Goal: Task Accomplishment & Management: Use online tool/utility

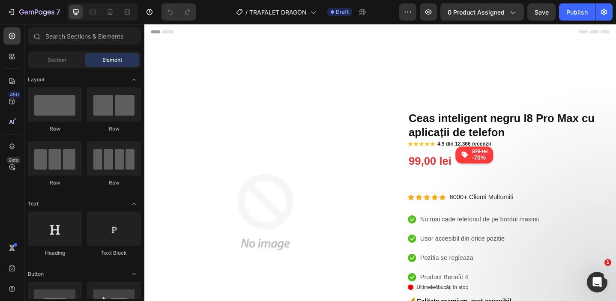
click at [111, 20] on div at bounding box center [102, 11] width 70 height 17
click at [112, 17] on div at bounding box center [110, 12] width 14 height 14
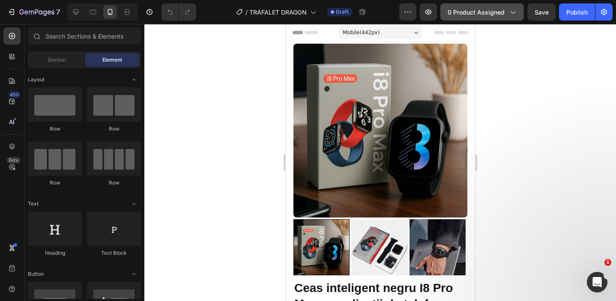
click at [481, 12] on span "0 product assigned" at bounding box center [475, 12] width 57 height 9
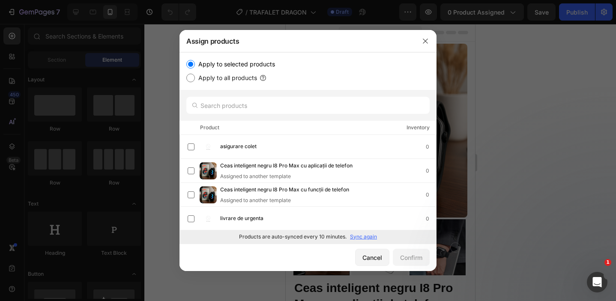
drag, startPoint x: 433, startPoint y: 149, endPoint x: 449, endPoint y: 190, distance: 43.9
drag, startPoint x: 435, startPoint y: 176, endPoint x: 431, endPoint y: 137, distance: 38.7
click at [431, 137] on div at bounding box center [433, 181] width 5 height 93
click at [370, 235] on p "Sync again" at bounding box center [363, 237] width 27 height 8
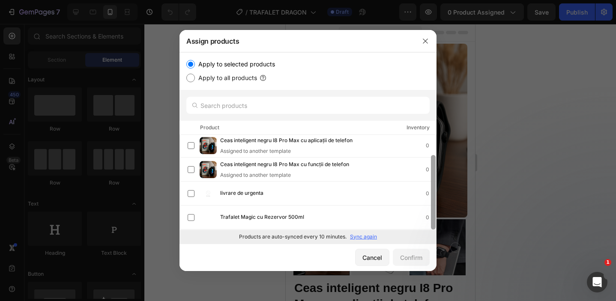
drag, startPoint x: 433, startPoint y: 147, endPoint x: 443, endPoint y: 205, distance: 58.7
click at [443, 205] on div "Assign products Apply to selected products Apply to all products Product Invent…" at bounding box center [308, 150] width 616 height 301
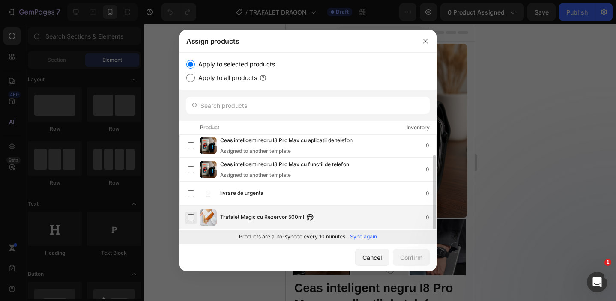
click at [192, 218] on label at bounding box center [191, 217] width 7 height 7
click at [404, 253] on div "Confirm" at bounding box center [411, 257] width 22 height 9
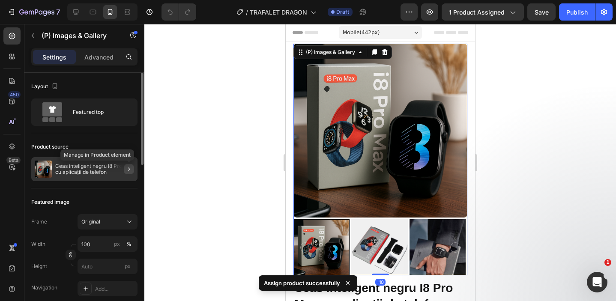
click at [128, 170] on icon "button" at bounding box center [129, 168] width 2 height 3
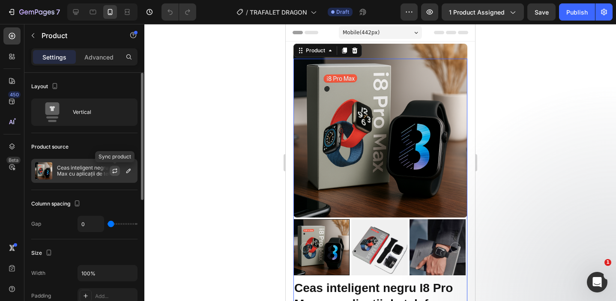
click at [117, 170] on icon "button" at bounding box center [114, 170] width 7 height 7
click at [117, 170] on icon "button" at bounding box center [115, 171] width 8 height 8
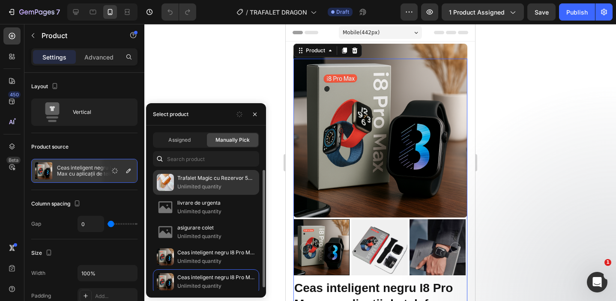
click at [170, 181] on img at bounding box center [165, 182] width 17 height 17
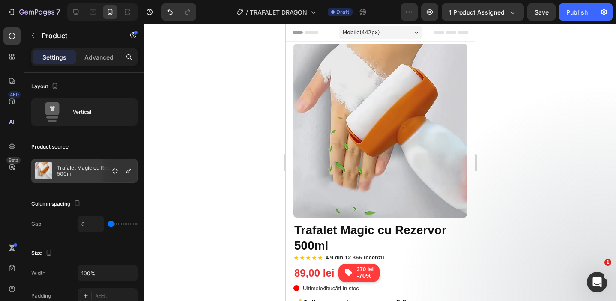
click at [164, 68] on div at bounding box center [379, 162] width 471 height 277
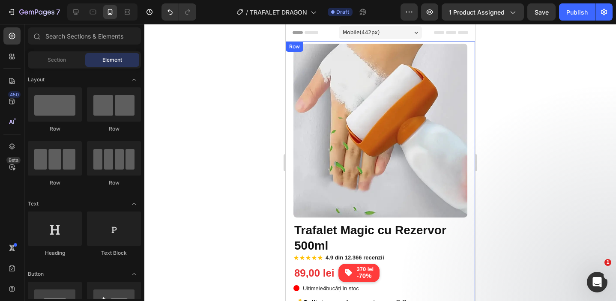
click at [247, 163] on div at bounding box center [379, 162] width 471 height 277
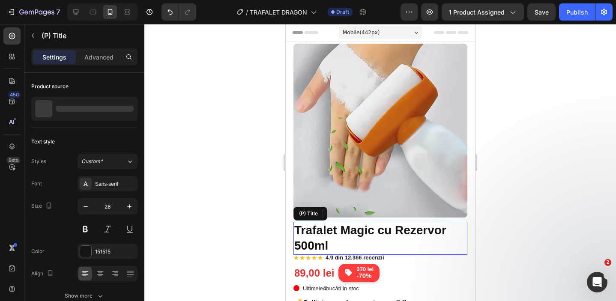
click at [423, 252] on h2 "Trafalet Magic cu Rezervor 500ml" at bounding box center [380, 238] width 174 height 33
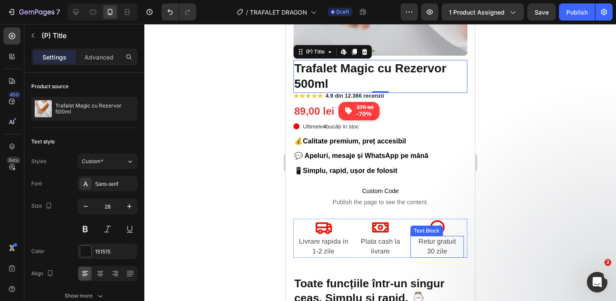
scroll to position [163, 0]
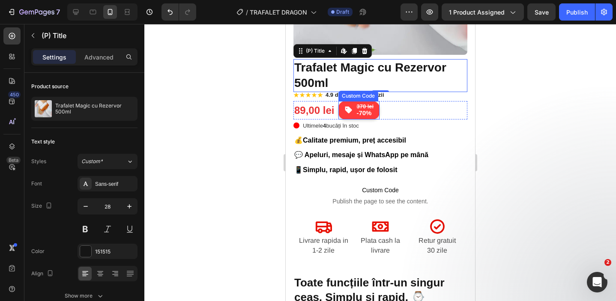
click at [362, 112] on span "-70%" at bounding box center [364, 113] width 17 height 7
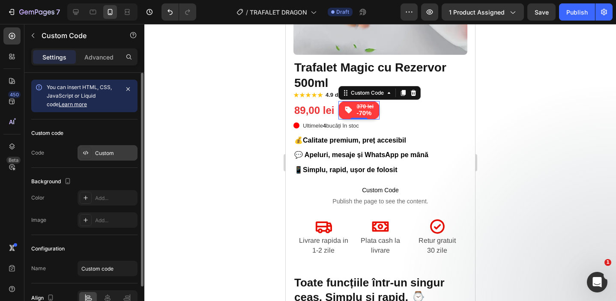
click at [101, 152] on div "Custom" at bounding box center [115, 153] width 40 height 8
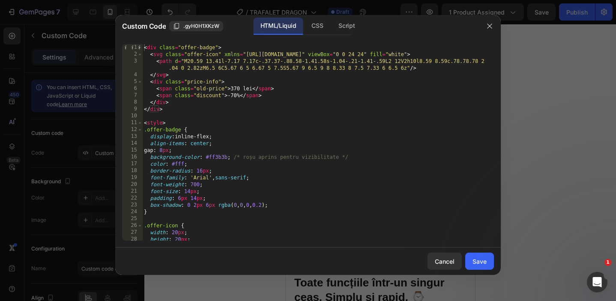
click at [244, 126] on div "< div class = "offer-badge" > < svg class = "offer-icon" xmlns = "[URL][DOMAIN_…" at bounding box center [317, 149] width 351 height 210
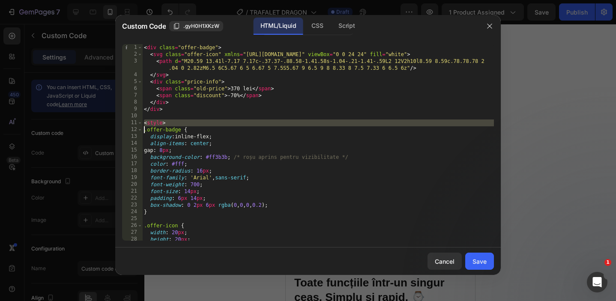
click at [244, 126] on div "< div class = "offer-badge" > < svg class = "offer-icon" xmlns = "[URL][DOMAIN_…" at bounding box center [317, 149] width 351 height 210
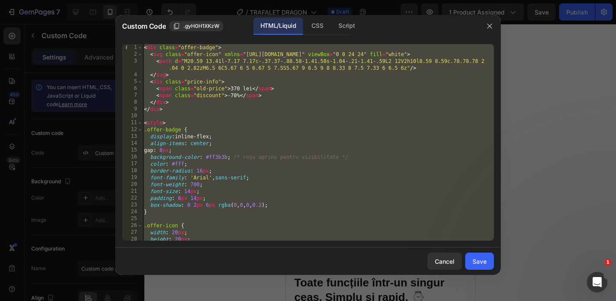
click at [244, 126] on div "< div class = "offer-badge" > < svg class = "offer-icon" xmlns = "[URL][DOMAIN_…" at bounding box center [317, 149] width 351 height 210
type textarea "<style>"
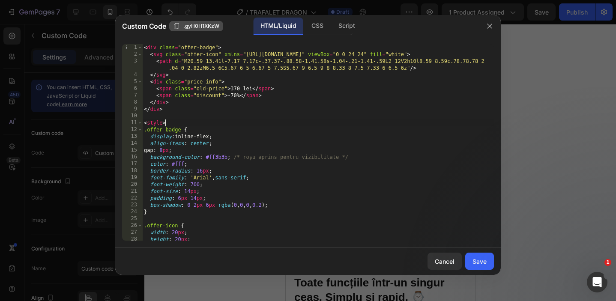
click at [205, 30] on span ".gyH0H1XKzW" at bounding box center [201, 26] width 36 height 8
click at [489, 30] on button "button" at bounding box center [489, 26] width 14 height 14
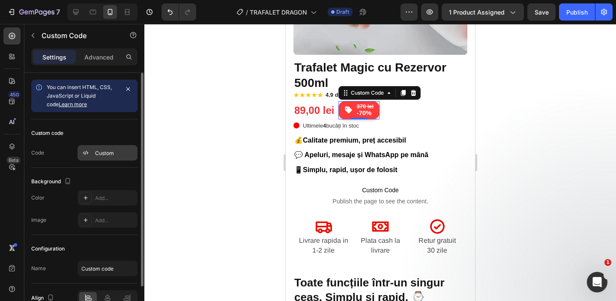
click at [104, 153] on div "Custom" at bounding box center [115, 153] width 40 height 8
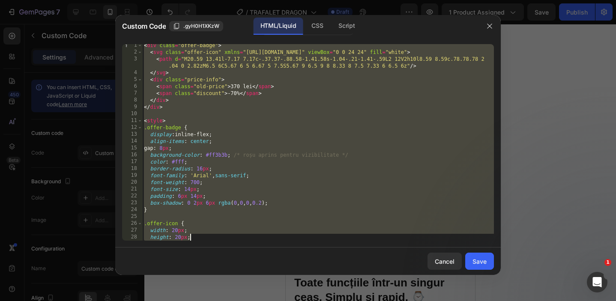
scroll to position [139, 0]
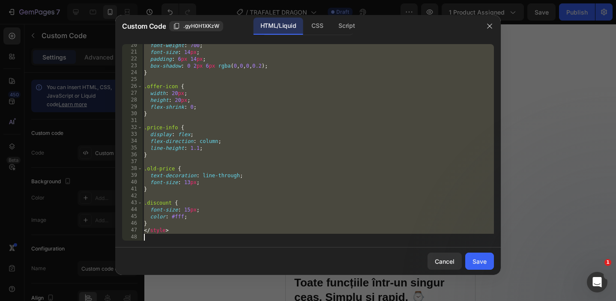
drag, startPoint x: 146, startPoint y: 49, endPoint x: 304, endPoint y: 313, distance: 308.1
click at [304, 0] on html "7 Version history / TRAFALET DRAGON Draft Preview 1 product assigned Save Publi…" at bounding box center [308, 0] width 616 height 0
click at [272, 167] on div "font-weight : 700 ; font-size : 14 px ; padding : 6 px 14 px ; box-shadow : 0 2…" at bounding box center [317, 147] width 351 height 210
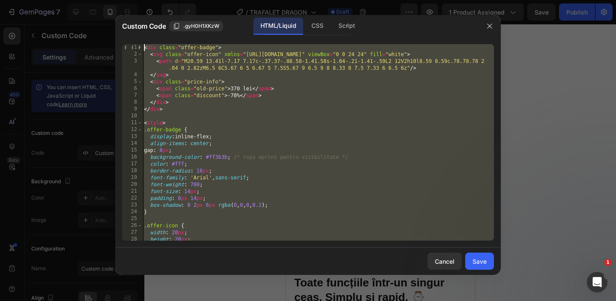
scroll to position [0, 0]
drag, startPoint x: 187, startPoint y: 238, endPoint x: 133, endPoint y: 10, distance: 234.9
click at [133, 10] on div "Custom Code .gyH0H1XKzW HTML/Liquid CSS Script .old-price { 1 2 3 4 5 6 7 8 9 1…" at bounding box center [308, 150] width 616 height 301
type textarea "<div class="offer-badge"> <svg class="offer-icon" xmlns="[URL][DOMAIN_NAME]" vi…"
click at [484, 21] on button "button" at bounding box center [489, 26] width 14 height 14
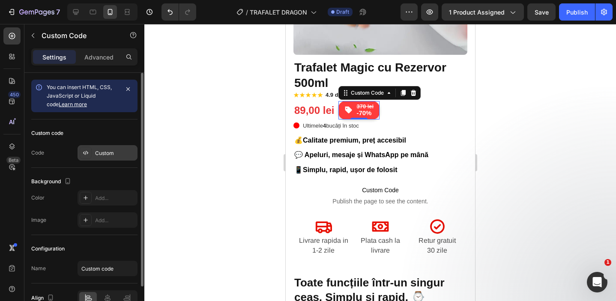
click at [116, 152] on div "Custom" at bounding box center [115, 153] width 40 height 8
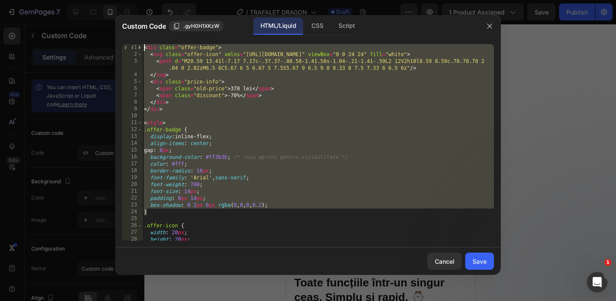
drag, startPoint x: 263, startPoint y: 211, endPoint x: 137, endPoint y: 9, distance: 239.0
click at [137, 9] on div "Custom Code .gyH0H1XKzW HTML/Liquid CSS Script } 1 2 3 4 5 6 7 8 9 10 11 12 13 …" at bounding box center [308, 150] width 616 height 301
type textarea "<div class="offer-badge"> <svg class="offer-icon" xmlns="[URL][DOMAIN_NAME]" vi…"
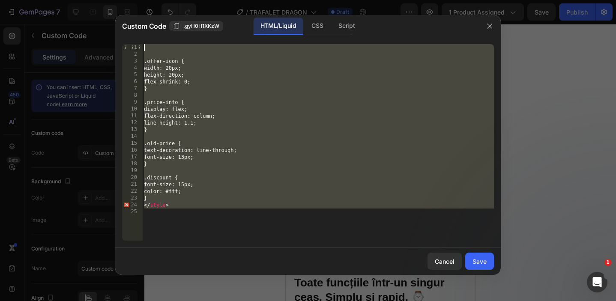
drag, startPoint x: 207, startPoint y: 229, endPoint x: 133, endPoint y: 15, distance: 226.1
click at [133, 15] on div "Custom Code .gyH0H1XKzW HTML/Liquid CSS Script 1 2 3 4 5 6 7 8 9 10 11 12 13 14…" at bounding box center [307, 145] width 385 height 260
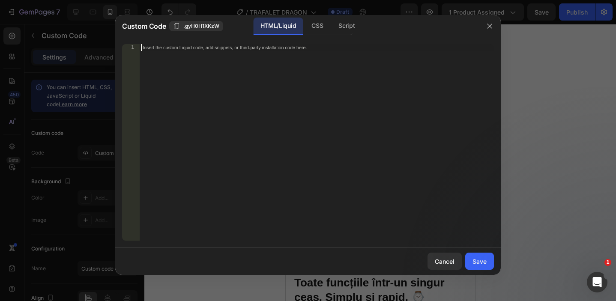
click at [158, 48] on div "Insert the custom Liquid code, add snippets, or third-party installation code h…" at bounding box center [299, 48] width 312 height 6
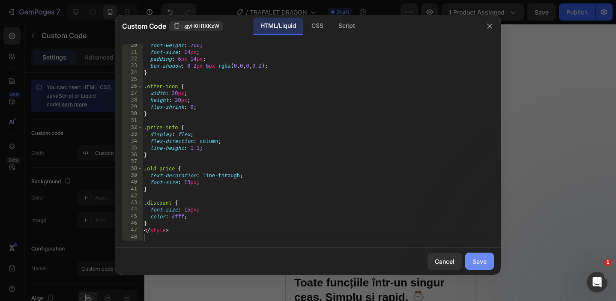
click at [473, 260] on div "Save" at bounding box center [479, 261] width 14 height 9
type textarea "</style>"
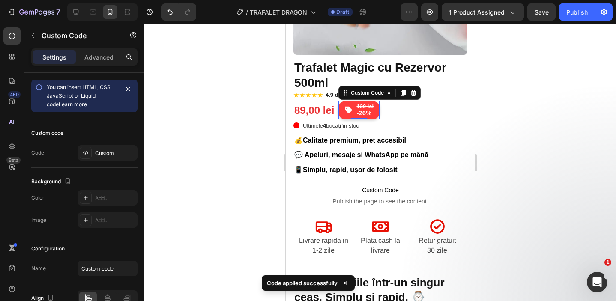
click at [197, 135] on div at bounding box center [379, 162] width 471 height 277
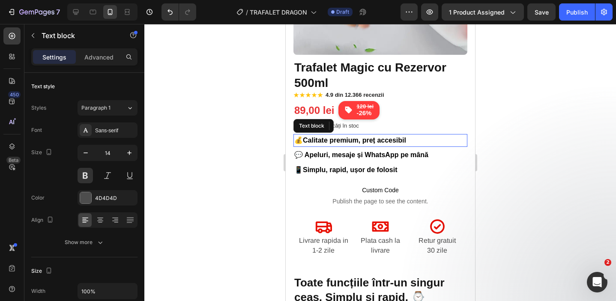
click at [416, 142] on p "💰 Calitate premium, preț accesibil" at bounding box center [380, 140] width 172 height 11
click at [417, 138] on p "💰 Calitate premium, preț accesibil" at bounding box center [380, 140] width 172 height 11
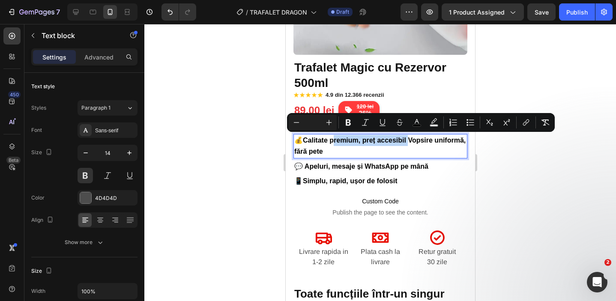
drag, startPoint x: 411, startPoint y: 139, endPoint x: 334, endPoint y: 136, distance: 76.7
click at [334, 137] on span "Calitate premium, preț accesibil Vopsire uniformă, fără pete" at bounding box center [379, 146] width 171 height 18
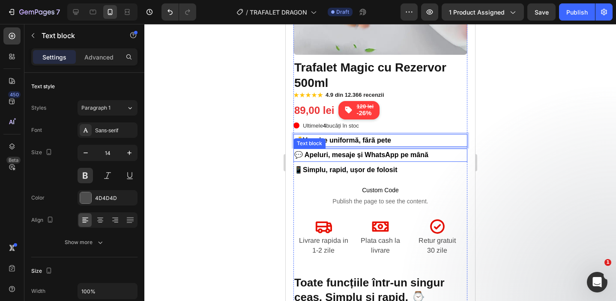
click at [425, 158] on p "💬 Apeluri, mesaje și WhatsApp pe mână" at bounding box center [380, 154] width 172 height 11
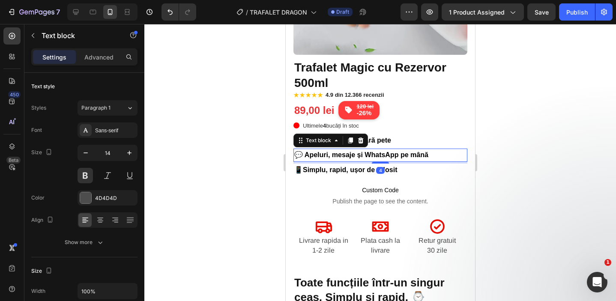
click at [425, 158] on p "💬 Apeluri, mesaje și WhatsApp pe mână" at bounding box center [380, 154] width 172 height 11
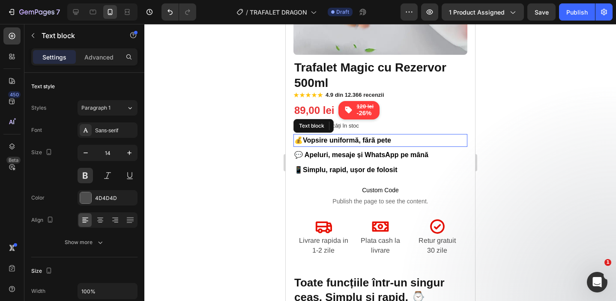
click at [359, 138] on span "Vopsire uniformă, fără pete" at bounding box center [346, 140] width 88 height 7
click at [365, 138] on span "Vopsire uniformă, fără pete" at bounding box center [346, 140] width 88 height 7
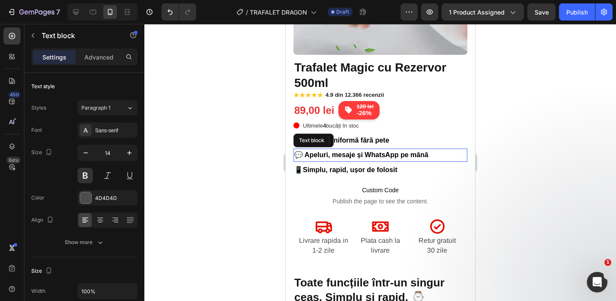
click at [426, 151] on span "💬 Apeluri, mesaje și WhatsApp pe mână" at bounding box center [361, 154] width 134 height 7
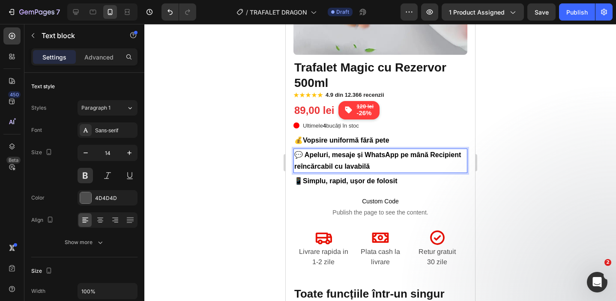
click at [431, 151] on span "💬 Apeluri, mesaje și WhatsApp pe mână Recipient reîncărcabil cu lavabilă" at bounding box center [377, 160] width 167 height 18
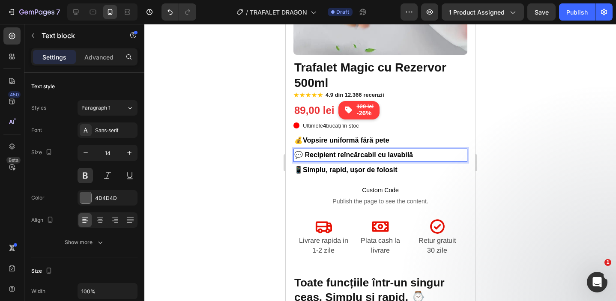
click at [571, 128] on div at bounding box center [379, 162] width 471 height 277
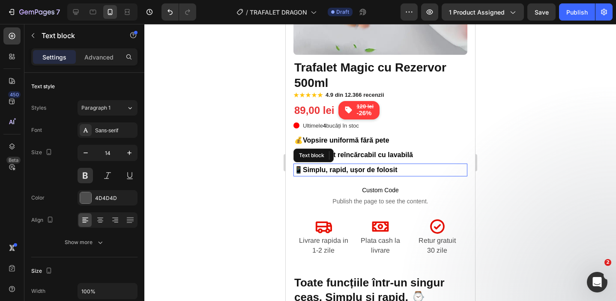
click at [420, 169] on p "📱 Simplu, rapid, ușor de folosit" at bounding box center [380, 169] width 172 height 11
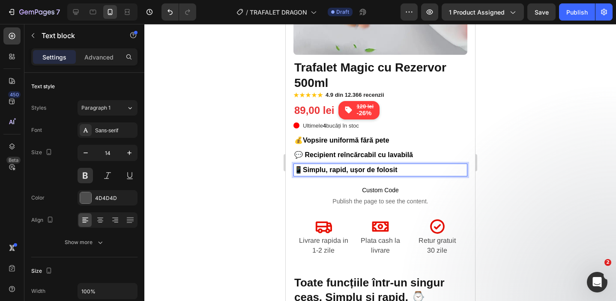
click at [419, 165] on p "📱 Simplu, rapid, ușor de folosit" at bounding box center [380, 169] width 172 height 11
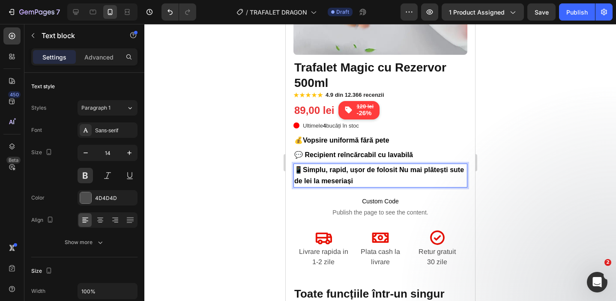
click at [403, 167] on span "Simplu, rapid, ușor de folosit Nu mai plătești sute de lei la meseriași" at bounding box center [379, 175] width 170 height 18
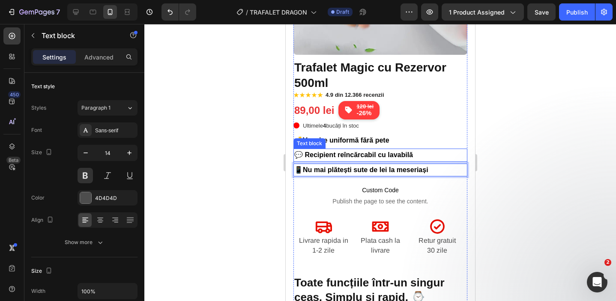
click at [393, 156] on span "💬 Recipient reîncărcabil cu lavabilă" at bounding box center [353, 154] width 119 height 7
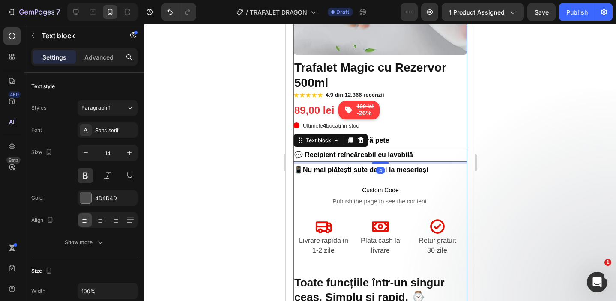
click at [515, 141] on div at bounding box center [379, 162] width 471 height 277
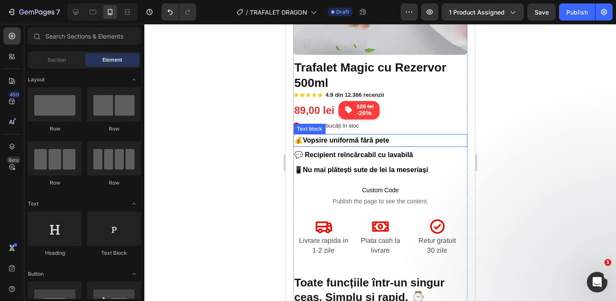
click at [309, 137] on span "Vopsire uniformă fără pete" at bounding box center [345, 140] width 86 height 7
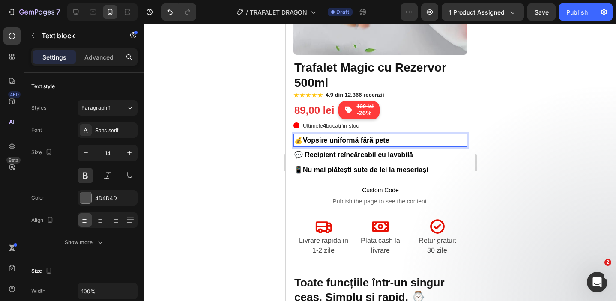
click at [307, 137] on span "Vopsire uniformă fără pete" at bounding box center [345, 140] width 86 height 7
click at [305, 137] on span "Vopsire uniformă fără pete" at bounding box center [345, 140] width 86 height 7
click at [305, 139] on span "Vopsire uniformă fără pete" at bounding box center [345, 140] width 86 height 7
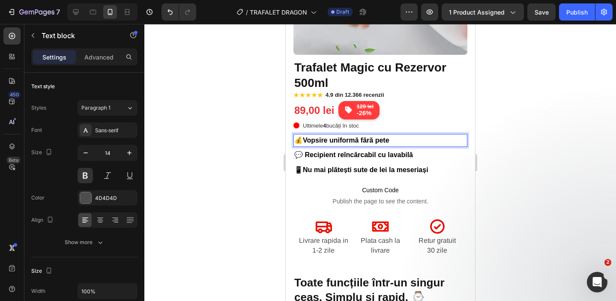
click at [305, 139] on span "Vopsire uniformă fără pete" at bounding box center [345, 140] width 86 height 7
click at [302, 138] on span "💰" at bounding box center [298, 140] width 9 height 7
click at [301, 137] on span "💰" at bounding box center [298, 140] width 9 height 7
click at [305, 137] on span "🪣Vopsire uniformă fără pete" at bounding box center [341, 140] width 95 height 7
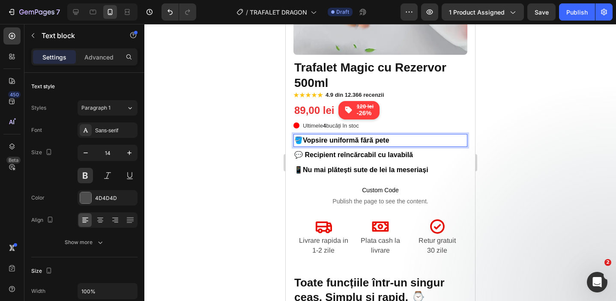
click at [303, 137] on span "🪣Vopsire uniformă fără pete" at bounding box center [341, 140] width 95 height 7
click at [234, 137] on div at bounding box center [379, 162] width 471 height 277
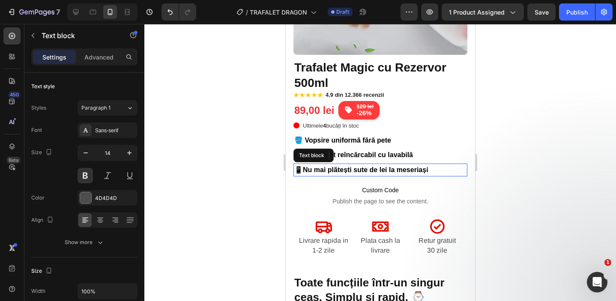
click at [300, 166] on span "📱" at bounding box center [298, 169] width 9 height 7
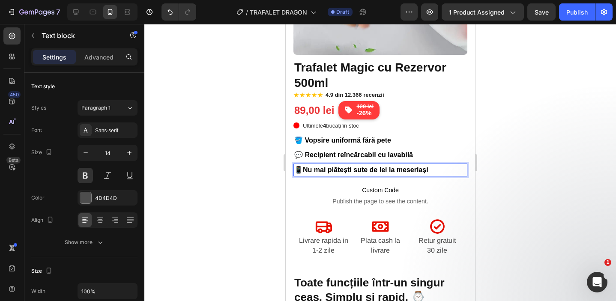
click at [301, 167] on span "📱" at bounding box center [298, 169] width 9 height 7
click at [296, 167] on span "Nu mai plătești sute de lei la meseriași" at bounding box center [357, 169] width 125 height 7
click at [267, 155] on div at bounding box center [379, 162] width 471 height 277
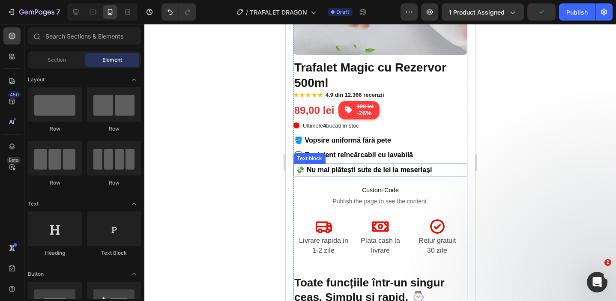
click at [303, 169] on span "💸 Nu mai plătești sute de lei la meseriași" at bounding box center [363, 169] width 136 height 7
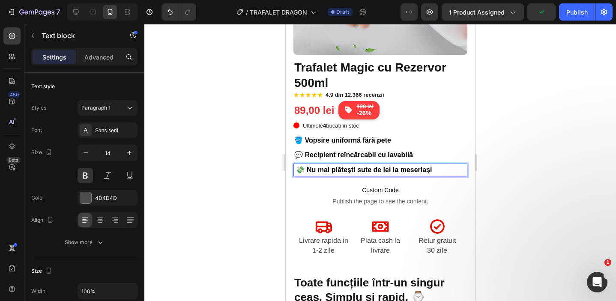
click at [298, 167] on span "💸 Nu mai plătești sute de lei la meseriași" at bounding box center [363, 169] width 136 height 7
click at [262, 152] on div at bounding box center [379, 162] width 471 height 277
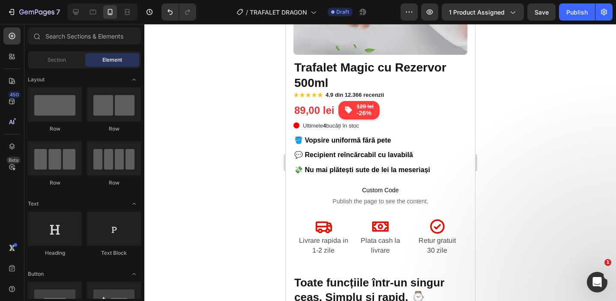
click at [597, 124] on div at bounding box center [379, 162] width 471 height 277
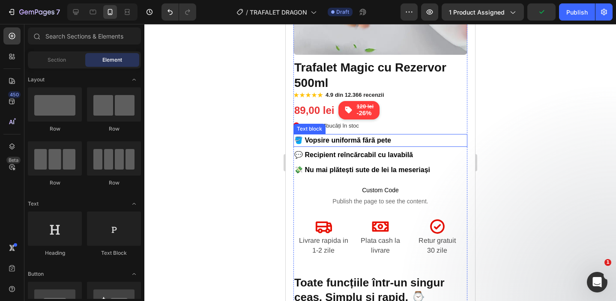
click at [453, 143] on p "🪣 Vopsire uniformă fără pete" at bounding box center [380, 140] width 172 height 11
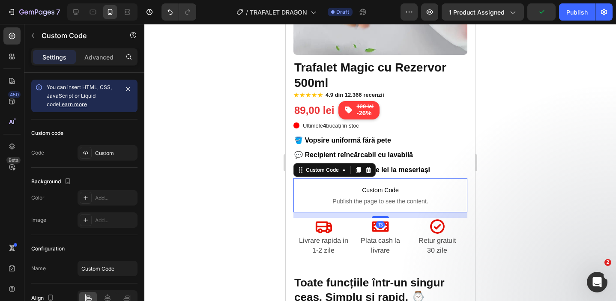
click at [450, 200] on span "Publish the page to see the content." at bounding box center [380, 201] width 174 height 9
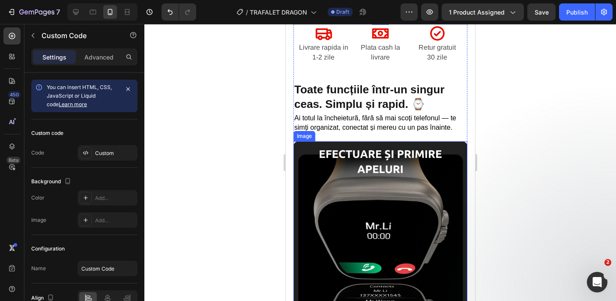
scroll to position [357, 0]
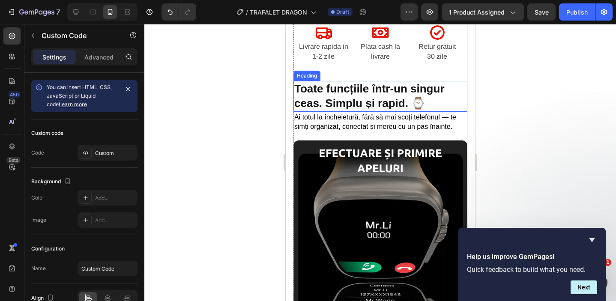
click at [356, 90] on h2 "Toate funcțiile într-un singur ceas. Simplu și rapid. ⌚" at bounding box center [380, 96] width 174 height 31
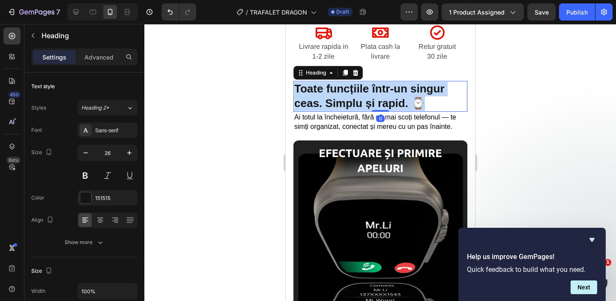
click at [356, 90] on p "Toate funcțiile într-un singur ceas. Simplu și rapid. ⌚" at bounding box center [380, 96] width 172 height 29
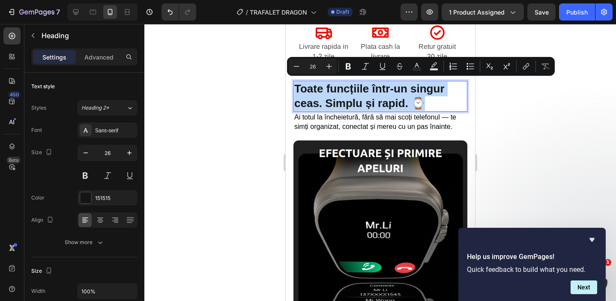
click at [438, 97] on p "Toate funcțiile într-un singur ceas. Simplu și rapid. ⌚" at bounding box center [380, 96] width 172 height 29
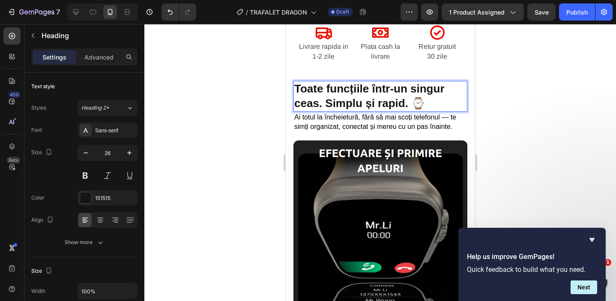
click at [431, 98] on p "Toate funcțiile într-un singur ceas. Simplu și rapid. ⌚" at bounding box center [380, 96] width 172 height 29
click at [430, 98] on p "Toate funcțiile într-un singur ceas. Simplu și rapid. ⌚" at bounding box center [380, 96] width 172 height 29
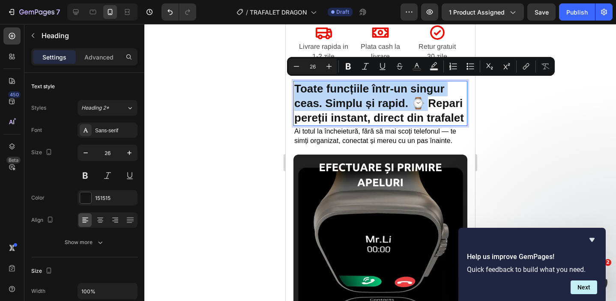
drag, startPoint x: 427, startPoint y: 98, endPoint x: 282, endPoint y: 60, distance: 149.4
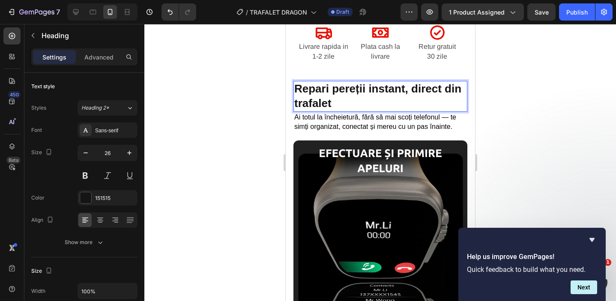
click at [209, 69] on div at bounding box center [379, 162] width 471 height 277
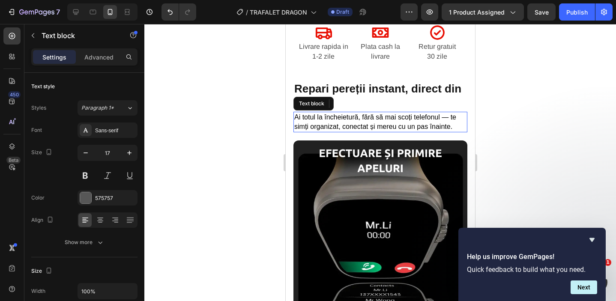
click at [370, 116] on span "Ai totul la încheietură, fără să mai scoți telefonul — te simți organizat, cone…" at bounding box center [375, 121] width 162 height 17
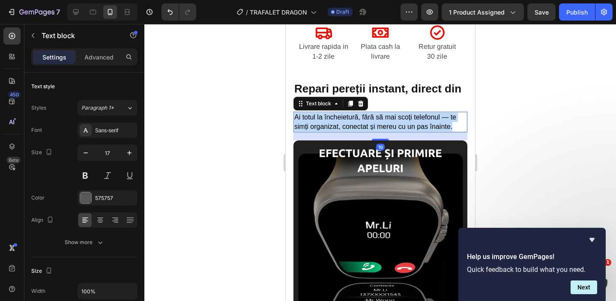
click at [370, 116] on span "Ai totul la încheietură, fără să mai scoți telefonul — te simți organizat, cone…" at bounding box center [375, 121] width 162 height 17
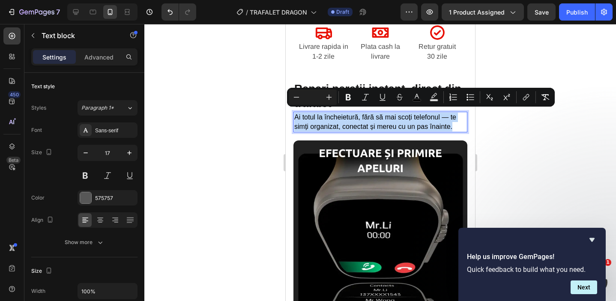
click at [370, 116] on span "Ai totul la încheietură, fără să mai scoți telefonul — te simți organizat, cone…" at bounding box center [375, 121] width 162 height 17
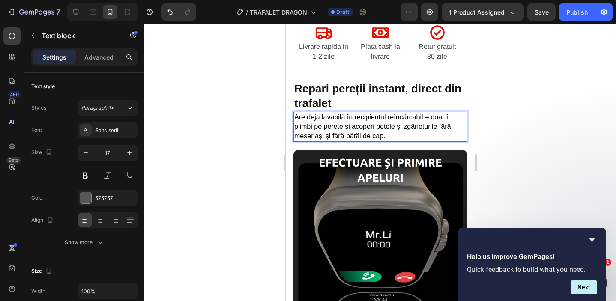
click at [254, 104] on div at bounding box center [379, 162] width 471 height 277
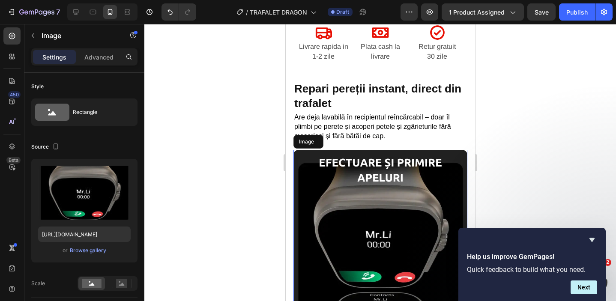
drag, startPoint x: 346, startPoint y: 176, endPoint x: 458, endPoint y: 174, distance: 112.6
click at [346, 176] on img at bounding box center [380, 237] width 174 height 174
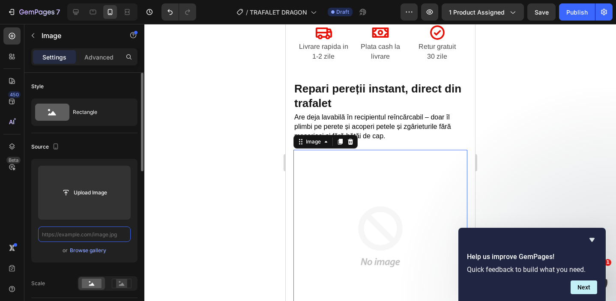
click at [121, 232] on input "text" at bounding box center [84, 233] width 92 height 15
click at [104, 232] on input "text" at bounding box center [84, 233] width 92 height 15
click at [102, 232] on input "text" at bounding box center [84, 233] width 92 height 15
click at [95, 232] on input "text" at bounding box center [84, 233] width 92 height 15
paste input "[URL][DOMAIN_NAME]"
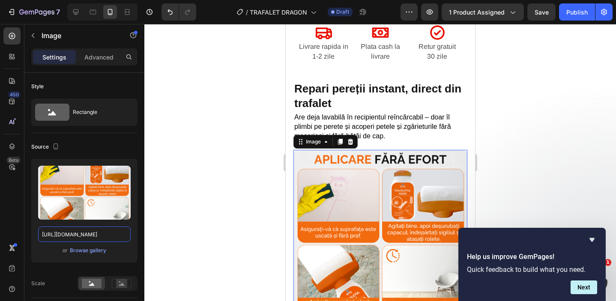
type input "[URL][DOMAIN_NAME]"
click at [202, 158] on div at bounding box center [379, 162] width 471 height 277
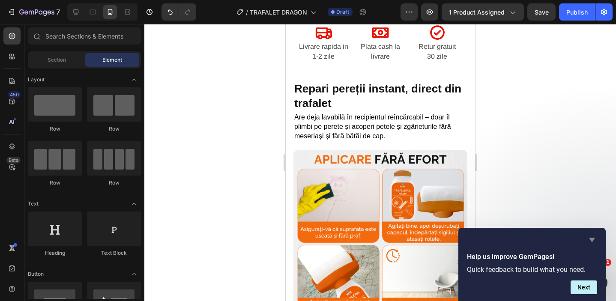
click at [594, 239] on icon "Hide survey" at bounding box center [591, 240] width 5 height 4
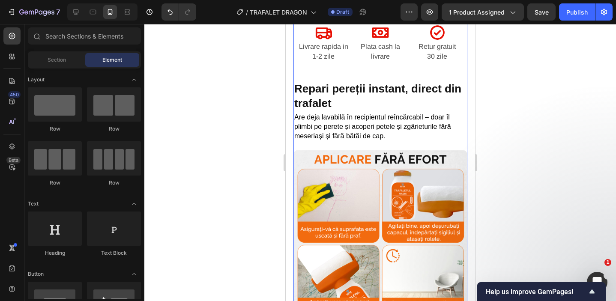
click at [421, 70] on div "(P) Images & Gallery Trafalet Magic cu Rezervor 500ml (P) Title ★ ★ ★ ★ ★ 4.9 d…" at bounding box center [380, 13] width 174 height 622
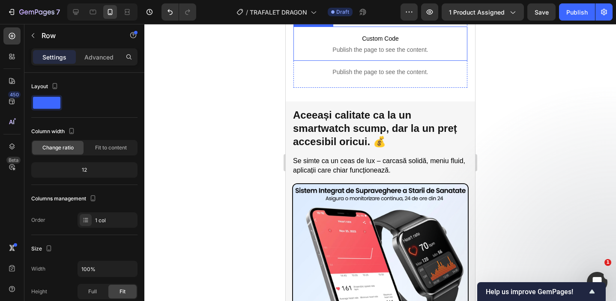
scroll to position [662, 0]
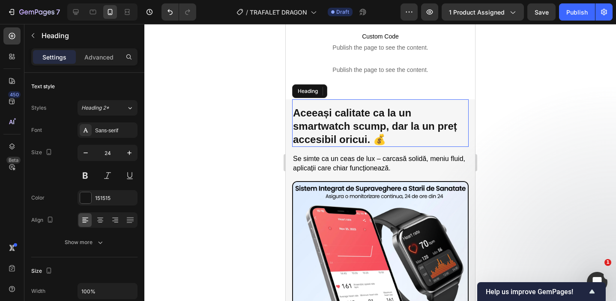
click at [379, 139] on h2 "Aceeași calitate ca la un smartwatch scump, dar la un preț accesibil oricui. 💰" at bounding box center [380, 126] width 176 height 42
click at [374, 137] on p "Aceeași calitate ca la un smartwatch scump, dar la un preț accesibil oricui. 💰" at bounding box center [379, 126] width 175 height 40
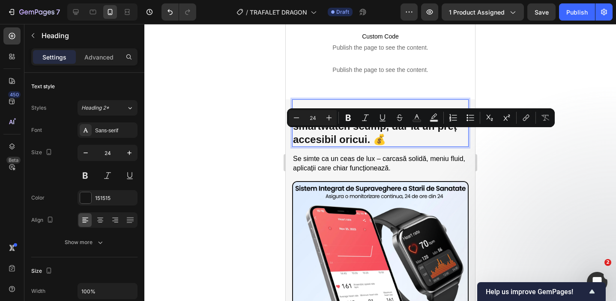
click at [366, 140] on p "Aceeași calitate ca la un smartwatch scump, dar la un preț accesibil oricui. 💰" at bounding box center [379, 126] width 175 height 40
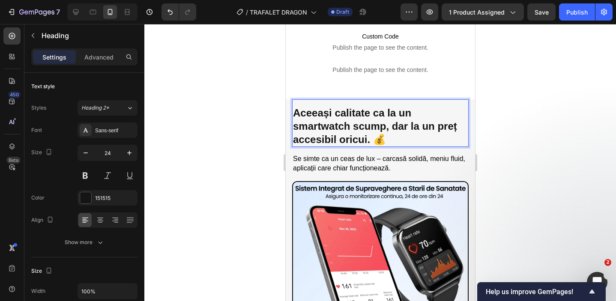
click at [369, 137] on p "Aceeași calitate ca la un smartwatch scump, dar la un preț accesibil oricui. 💰" at bounding box center [379, 126] width 175 height 40
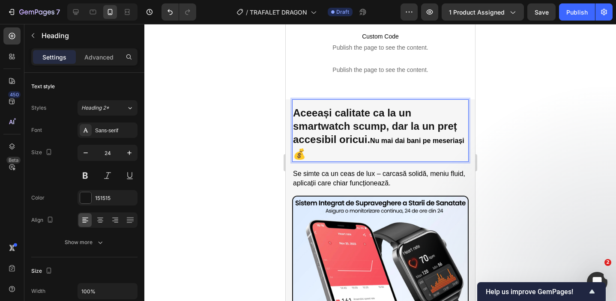
click at [386, 148] on p "Aceeași calitate ca la un smartwatch scump, dar la un preț accesibil oricui. Nu…" at bounding box center [379, 133] width 175 height 55
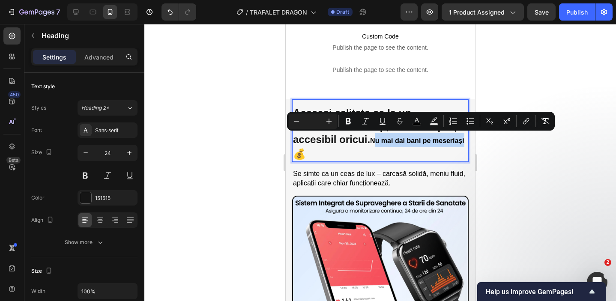
drag, startPoint x: 465, startPoint y: 135, endPoint x: 375, endPoint y: 134, distance: 89.9
click at [375, 134] on p "Aceeași calitate ca la un smartwatch scump, dar la un preț accesibil oricui. Nu…" at bounding box center [379, 133] width 175 height 55
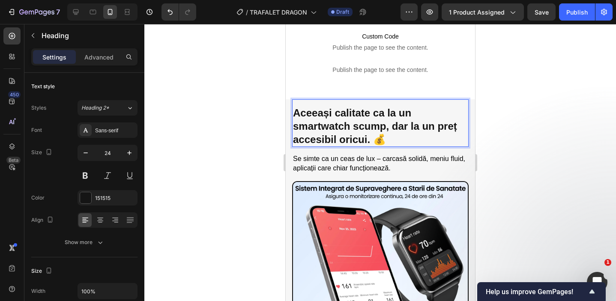
click at [372, 135] on p "Aceeași calitate ca la un smartwatch scump, dar la un preț accesibil oricui. 💰" at bounding box center [379, 126] width 175 height 40
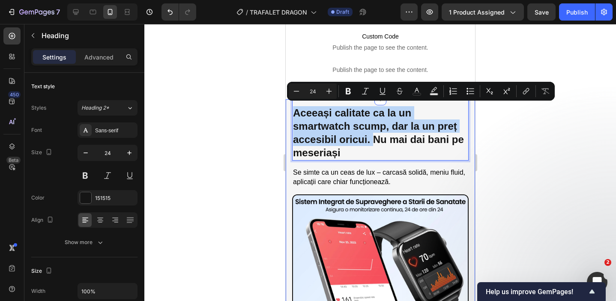
drag, startPoint x: 374, startPoint y: 136, endPoint x: 291, endPoint y: 100, distance: 90.5
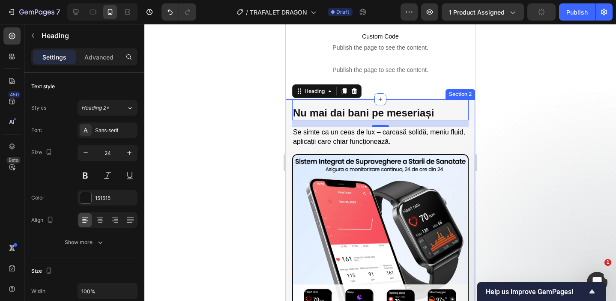
click at [239, 109] on div at bounding box center [379, 162] width 471 height 277
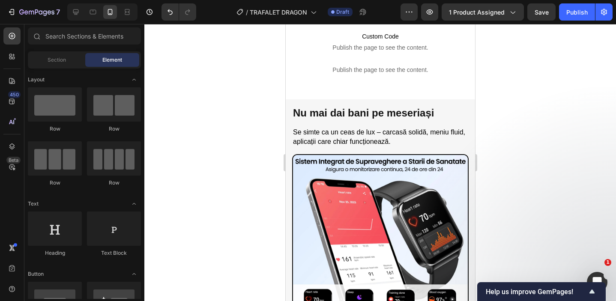
click at [526, 125] on div at bounding box center [379, 162] width 471 height 277
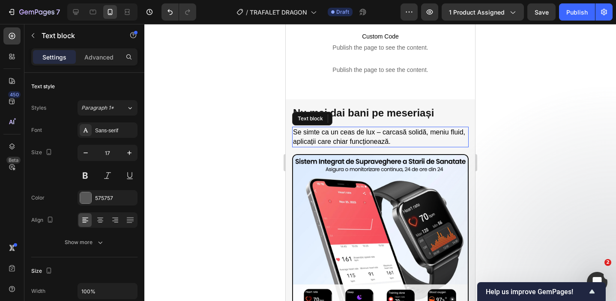
click at [368, 130] on span "Se simte ca un ceas de lux – carcasă solidă, meniu fluid, aplicații care chiar …" at bounding box center [378, 136] width 172 height 17
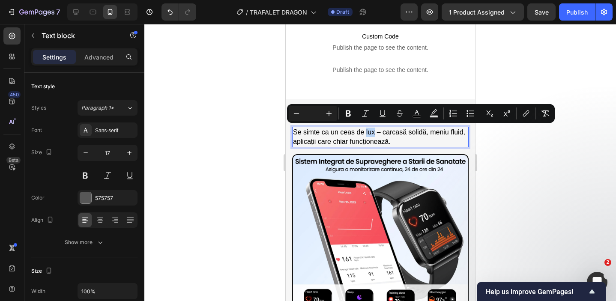
click at [368, 130] on span "Se simte ca un ceas de lux – carcasă solidă, meniu fluid, aplicații care chiar …" at bounding box center [378, 136] width 172 height 17
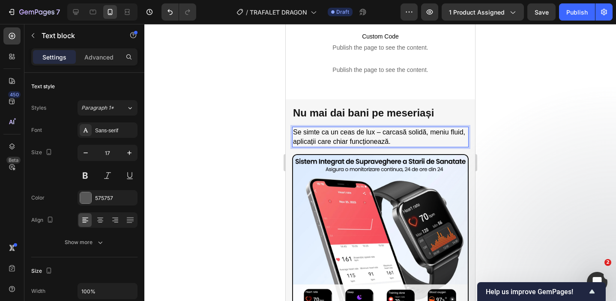
click at [384, 137] on span "Se simte ca un ceas de lux – carcasă solidă, meniu fluid, aplicații care chiar …" at bounding box center [378, 136] width 172 height 17
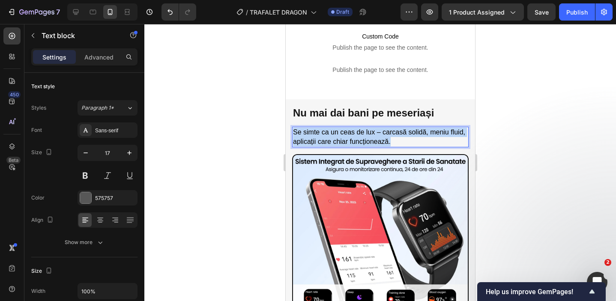
click at [384, 137] on span "Se simte ca un ceas de lux – carcasă solidă, meniu fluid, aplicații care chiar …" at bounding box center [378, 136] width 172 height 17
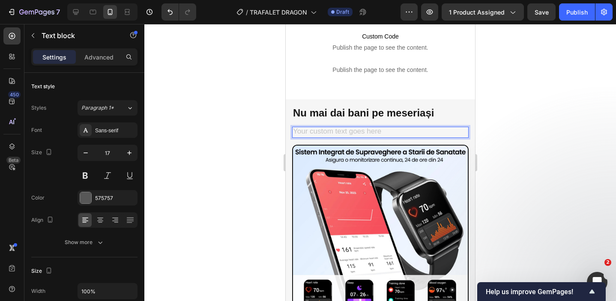
click at [377, 128] on div "Rich Text Editor. Editing area: main" at bounding box center [380, 132] width 176 height 11
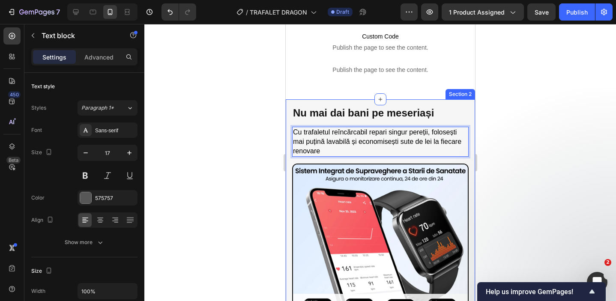
click at [506, 132] on div at bounding box center [379, 162] width 471 height 277
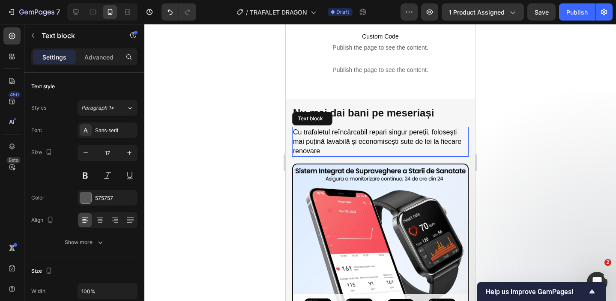
click at [398, 135] on p "Cu trafaletul reîncărcabil repari singur pereții, folosești mai puțină lavabilă…" at bounding box center [379, 142] width 175 height 28
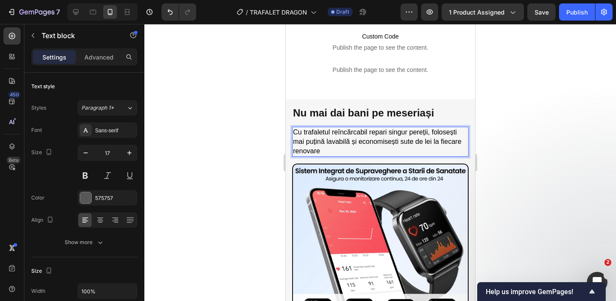
click at [358, 137] on span "Cu trafaletul reîncărcabil repari singur pereții, folosești mai puțină lavabilă…" at bounding box center [376, 141] width 168 height 26
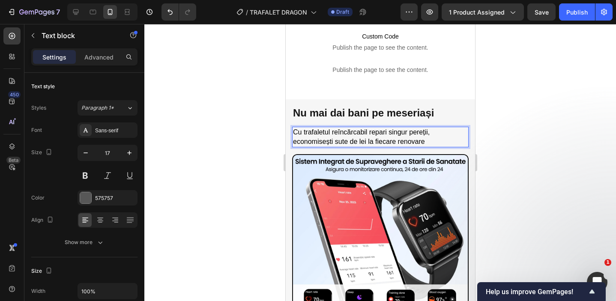
click at [540, 123] on div at bounding box center [379, 162] width 471 height 277
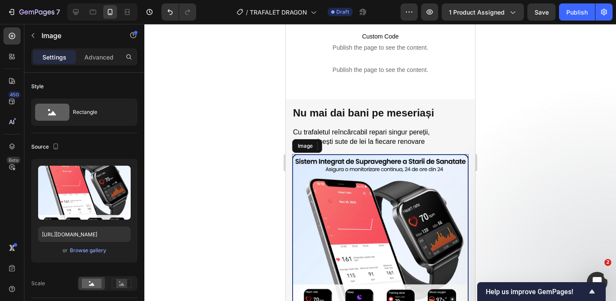
click at [359, 166] on img at bounding box center [380, 242] width 176 height 176
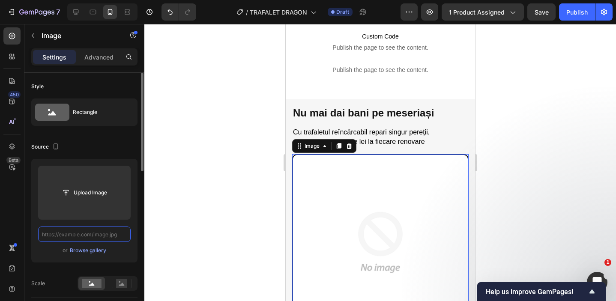
paste input "[URL][DOMAIN_NAME]"
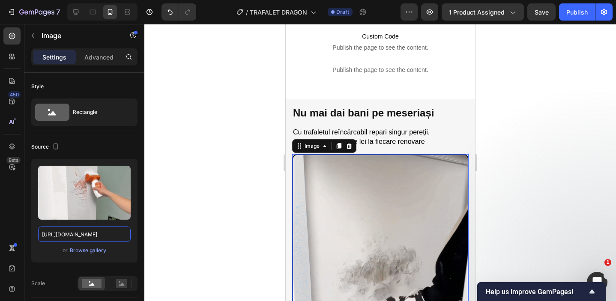
type input "[URL][DOMAIN_NAME]"
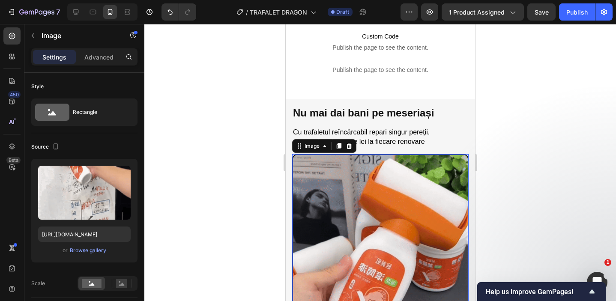
click at [223, 155] on div at bounding box center [379, 162] width 471 height 277
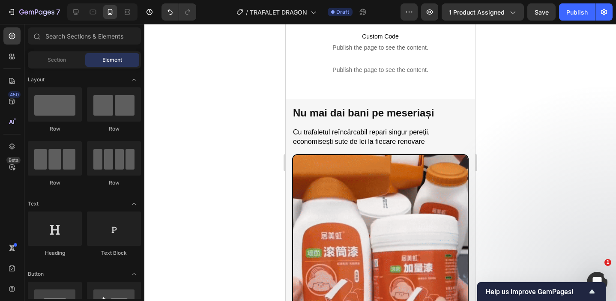
click at [575, 123] on div at bounding box center [379, 162] width 471 height 277
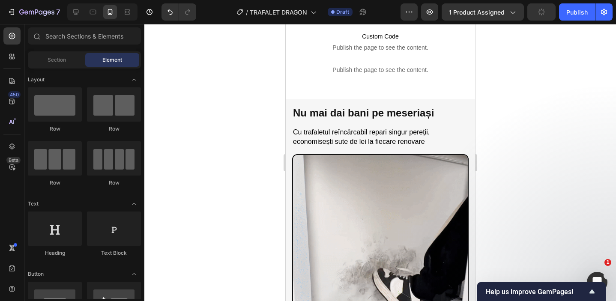
click at [575, 123] on div at bounding box center [379, 162] width 471 height 277
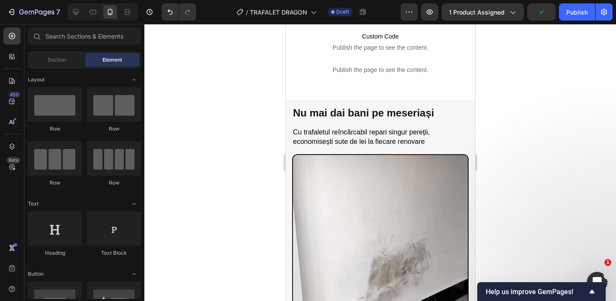
click at [496, 124] on div at bounding box center [379, 162] width 471 height 277
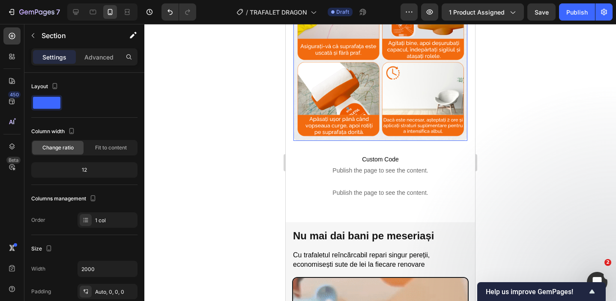
scroll to position [541, 0]
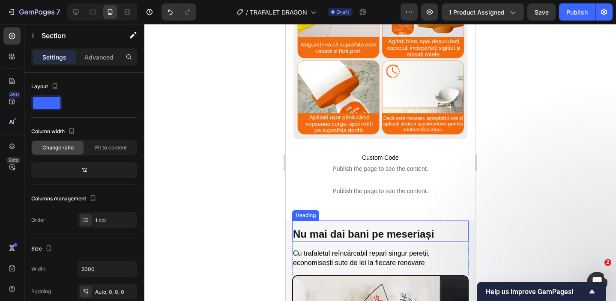
click at [327, 232] on h2 "Nu mai dai bani pe meseriași" at bounding box center [380, 233] width 176 height 15
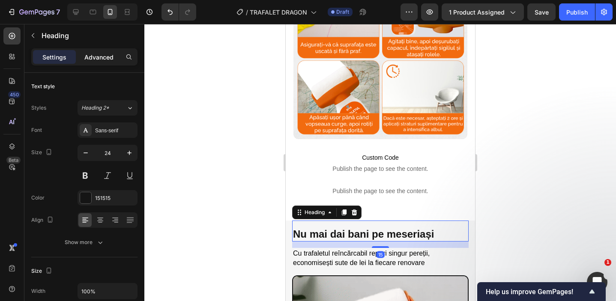
click at [85, 57] on p "Advanced" at bounding box center [98, 57] width 29 height 9
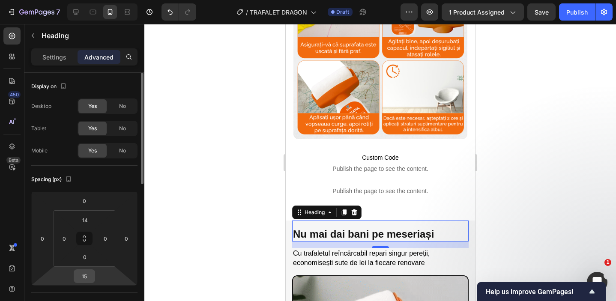
click at [85, 272] on input "15" at bounding box center [84, 276] width 17 height 13
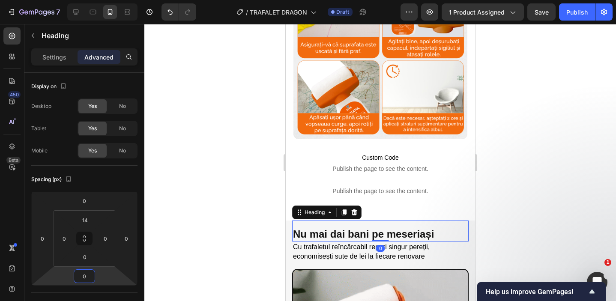
click at [171, 191] on div at bounding box center [379, 162] width 471 height 277
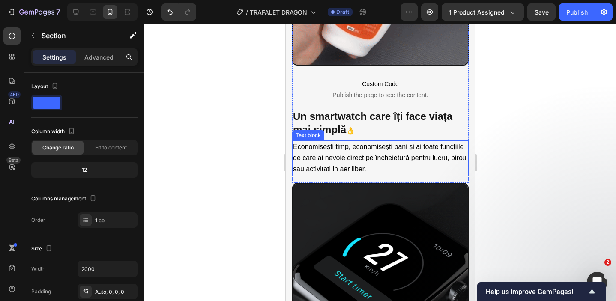
scroll to position [947, 0]
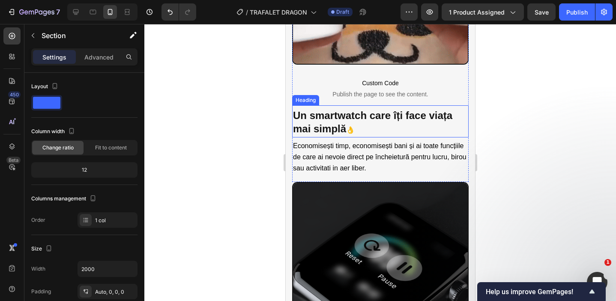
click at [316, 110] on h3 "Un smartwatch care îți face viața mai simplă 👌" at bounding box center [380, 123] width 176 height 30
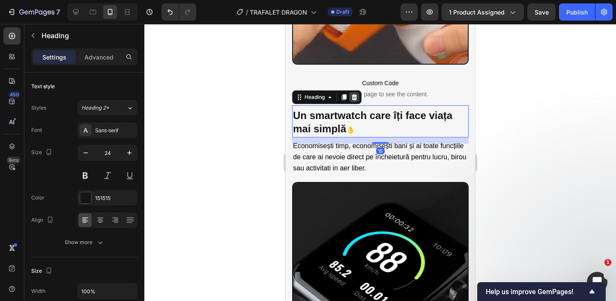
click at [356, 98] on icon at bounding box center [354, 97] width 6 height 6
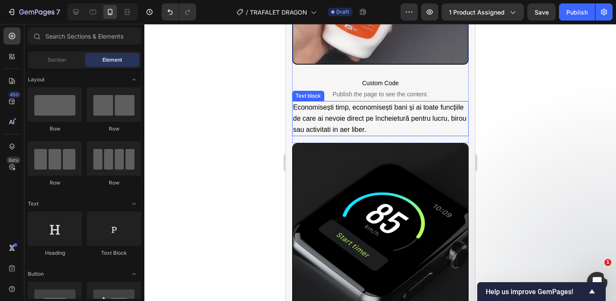
click at [366, 126] on span "Economisești timp, economisești bani și ai toate funcțiile de care ai nevoie di…" at bounding box center [378, 119] width 173 height 30
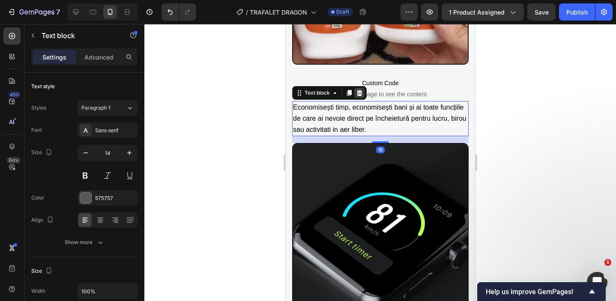
click at [360, 91] on icon at bounding box center [359, 93] width 6 height 6
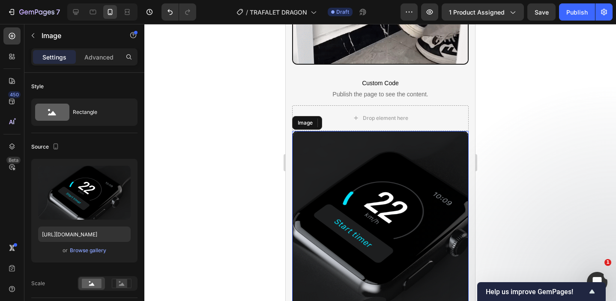
click at [363, 143] on img at bounding box center [380, 219] width 176 height 176
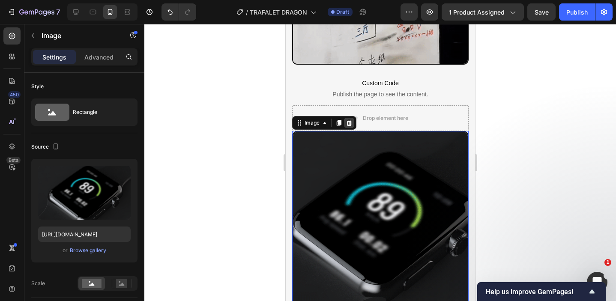
click at [351, 124] on icon at bounding box center [349, 123] width 6 height 6
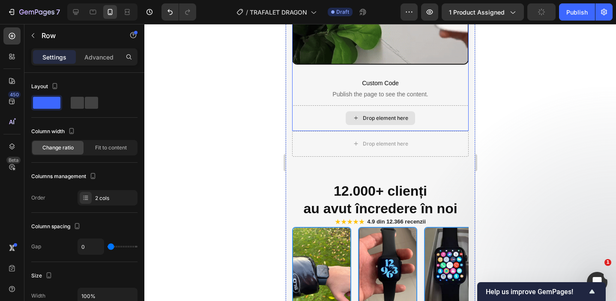
click at [315, 126] on div "Drop element here" at bounding box center [380, 118] width 176 height 26
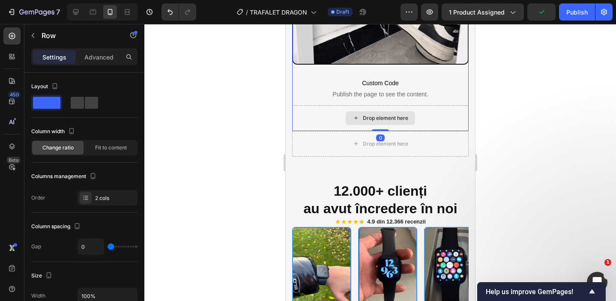
click at [315, 126] on div "Drop element here" at bounding box center [380, 118] width 176 height 26
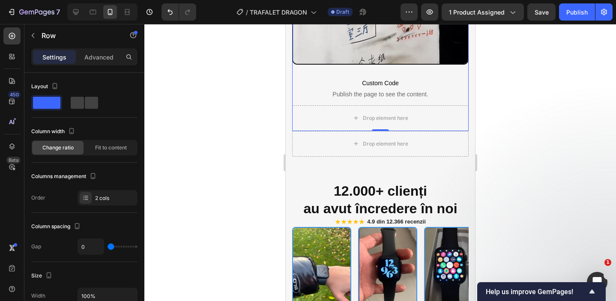
click at [255, 126] on div at bounding box center [379, 162] width 471 height 277
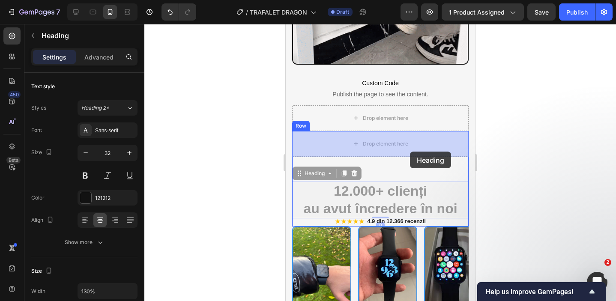
drag, startPoint x: 418, startPoint y: 194, endPoint x: 409, endPoint y: 152, distance: 43.2
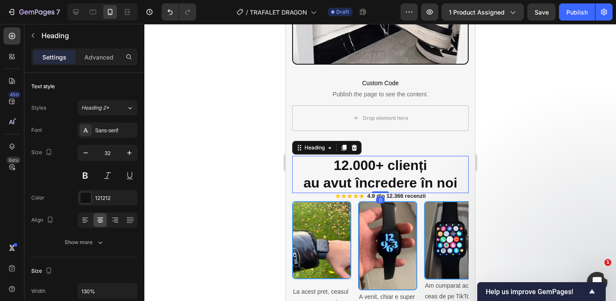
click at [514, 150] on div at bounding box center [379, 162] width 471 height 277
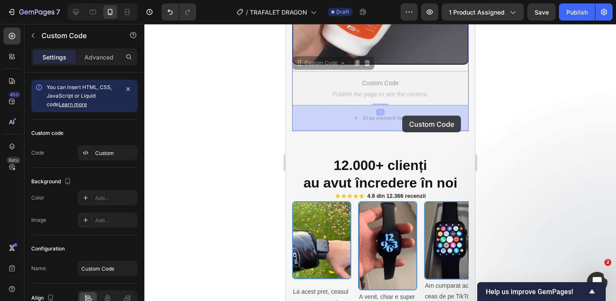
drag, startPoint x: 402, startPoint y: 96, endPoint x: 402, endPoint y: 116, distance: 19.3
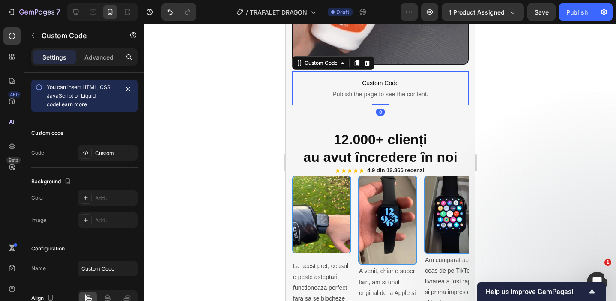
click at [521, 125] on div at bounding box center [379, 162] width 471 height 277
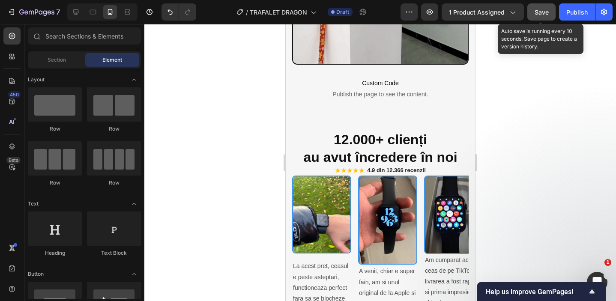
click at [545, 9] on span "Save" at bounding box center [541, 12] width 14 height 7
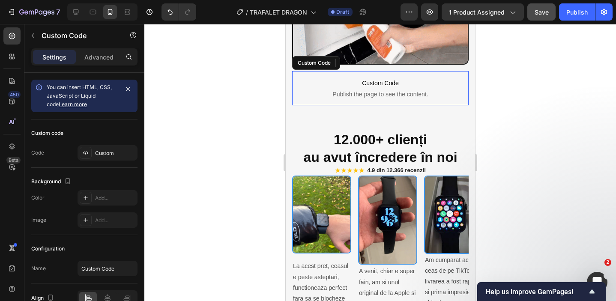
click at [447, 82] on span "Custom Code" at bounding box center [380, 83] width 176 height 10
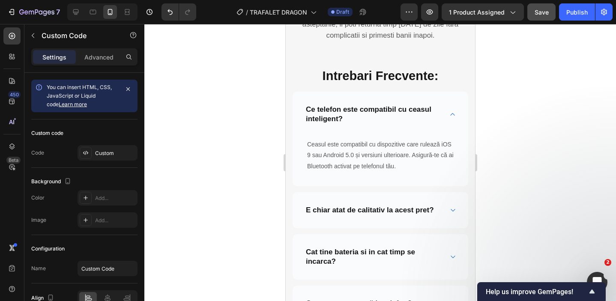
scroll to position [1440, 0]
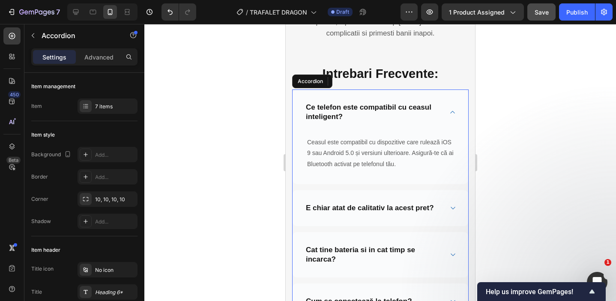
click at [357, 120] on p "Ce telefon este compatibil cu ceasul inteligent?" at bounding box center [372, 112] width 135 height 19
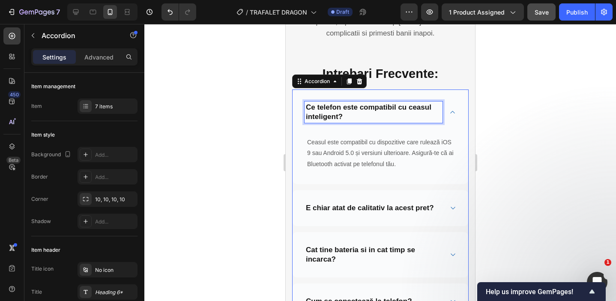
click at [357, 120] on p "Ce telefon este compatibil cu ceasul inteligent?" at bounding box center [372, 112] width 135 height 19
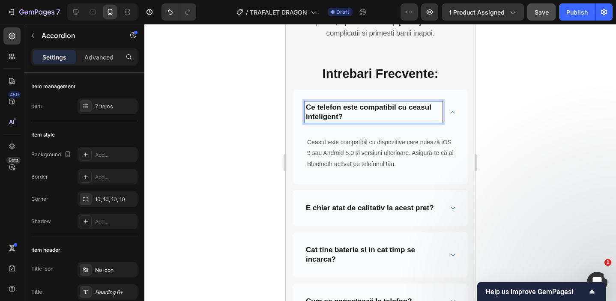
click at [349, 120] on p "Ce telefon este compatibil cu ceasul inteligent?" at bounding box center [372, 112] width 135 height 19
click at [349, 117] on p "Ce telefon este compatibil cu ceasul inteligent?" at bounding box center [372, 112] width 135 height 19
click at [344, 118] on span "Curge sau lasă pete?" at bounding box center [376, 116] width 69 height 7
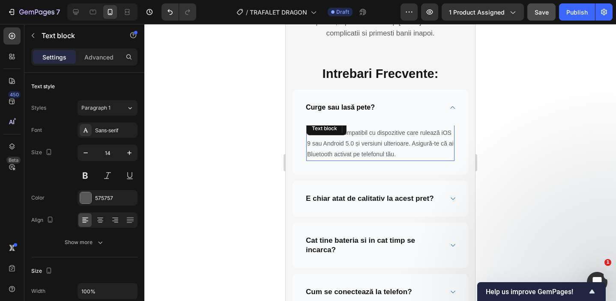
click at [361, 141] on p "Ceasul este compatibil cu dispozitive care rulează iOS 9 sau Android 5.0 și ver…" at bounding box center [380, 144] width 146 height 33
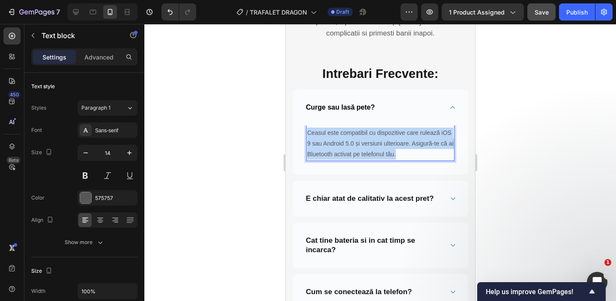
click at [361, 141] on p "Ceasul este compatibil cu dispozitive care rulează iOS 9 sau Android 5.0 și ver…" at bounding box center [380, 144] width 146 height 33
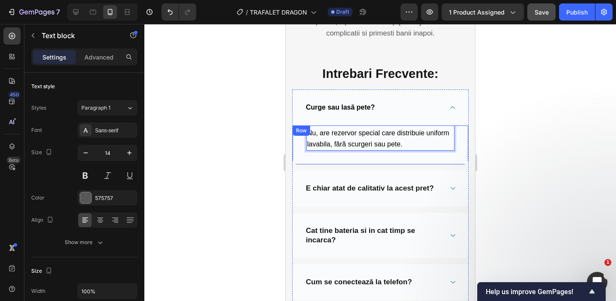
click at [229, 136] on div at bounding box center [379, 162] width 471 height 277
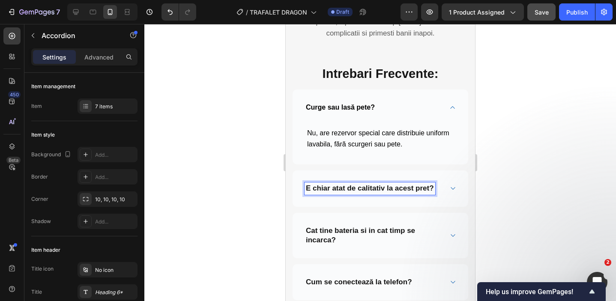
click at [432, 186] on p "E chiar atat de calitativ la acest pret?" at bounding box center [369, 188] width 128 height 9
click at [433, 186] on p "E chiar atat de calitativ la acest pret?" at bounding box center [369, 188] width 128 height 9
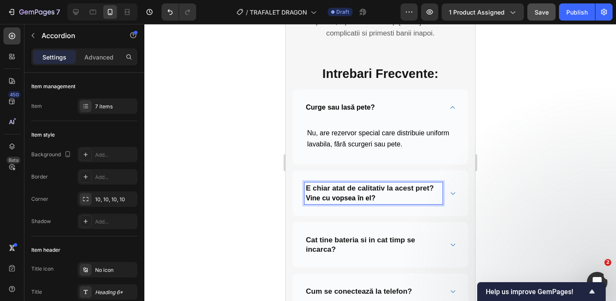
click at [434, 186] on p "E chiar atat de calitativ la acest pret? Vine cu vopsea în el?" at bounding box center [372, 193] width 135 height 19
click at [396, 187] on span "Vine cu vopsea în el?" at bounding box center [360, 193] width 111 height 17
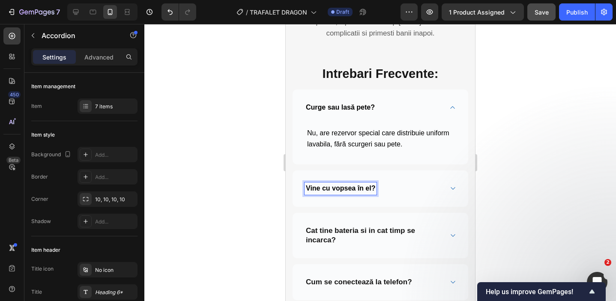
click at [450, 188] on icon at bounding box center [452, 188] width 6 height 7
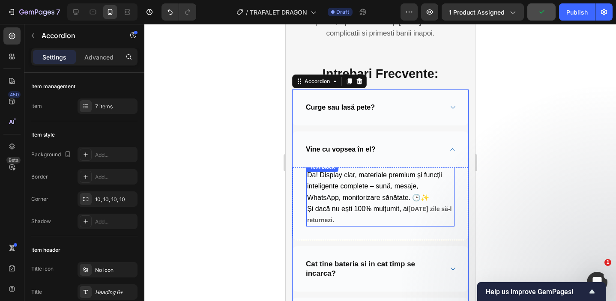
click at [372, 208] on span "Și dacă nu ești 100% mulțumit, ai" at bounding box center [357, 208] width 101 height 7
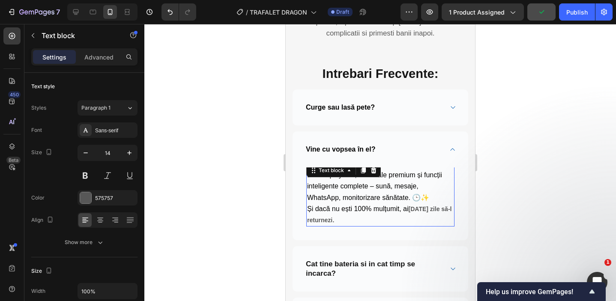
click at [372, 208] on span "Și dacă nu ești 100% mulțumit, ai" at bounding box center [357, 208] width 101 height 7
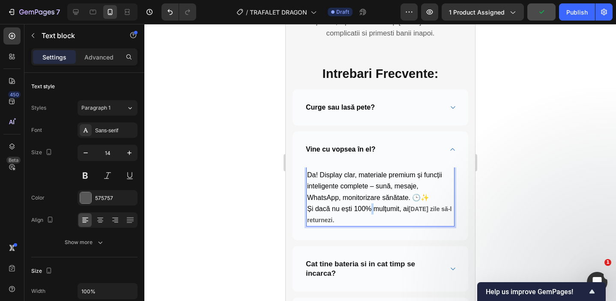
click at [372, 208] on span "Și dacă nu ești 100% mulțumit, ai" at bounding box center [357, 208] width 101 height 7
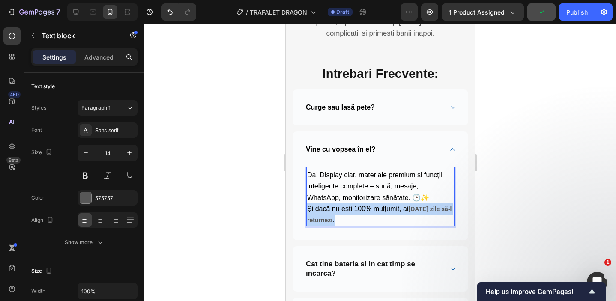
click at [372, 208] on span "Și dacă nu ești 100% mulțumit, ai" at bounding box center [357, 208] width 101 height 7
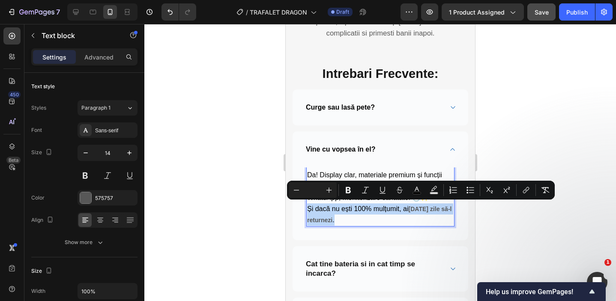
click at [364, 214] on p "Da! Display clar, materiale premium și funcții inteligente complete – sună, mes…" at bounding box center [380, 198] width 146 height 56
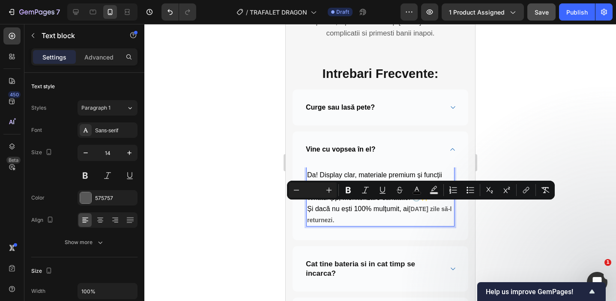
click at [364, 214] on p "Da! Display clar, materiale premium și funcții inteligente complete – sună, mes…" at bounding box center [380, 198] width 146 height 56
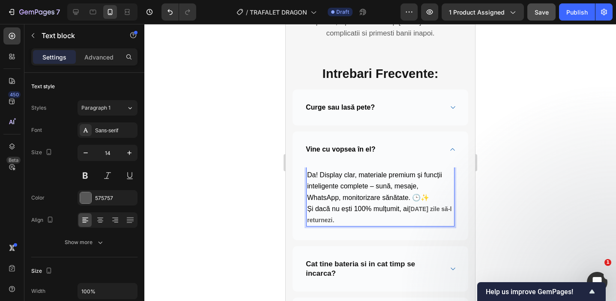
click at [364, 214] on p "Da! Display clar, materiale premium și funcții inteligente complete – sună, mes…" at bounding box center [380, 198] width 146 height 56
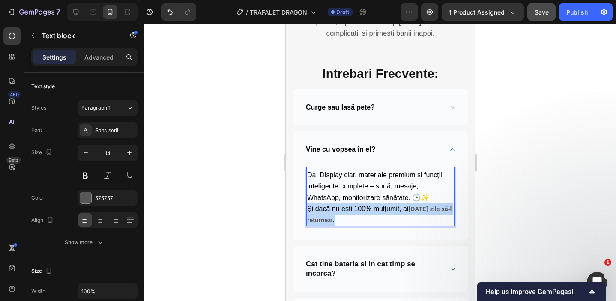
click at [364, 214] on p "Da! Display clar, materiale premium și funcții inteligente complete – sună, mes…" at bounding box center [380, 198] width 146 height 56
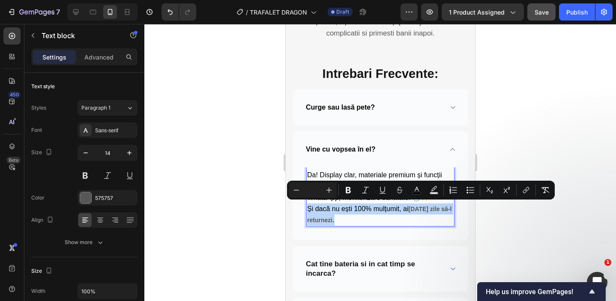
click at [364, 214] on p "Da! Display clar, materiale premium și funcții inteligente complete – sună, mes…" at bounding box center [380, 198] width 146 height 56
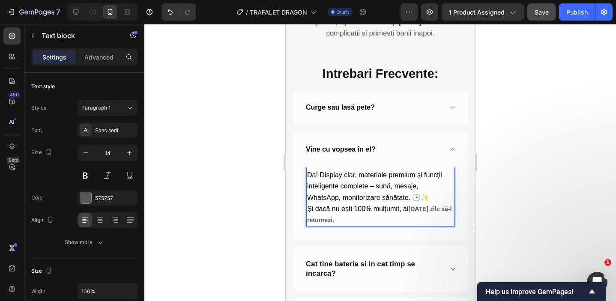
click at [364, 214] on p "Da! Display clar, materiale premium și funcții inteligente complete – sună, mes…" at bounding box center [380, 198] width 146 height 56
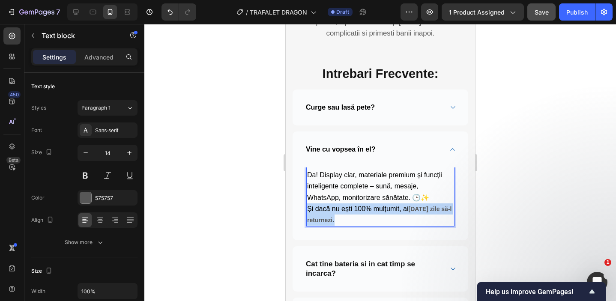
click at [364, 214] on p "Da! Display clar, materiale premium și funcții inteligente complete – sună, mes…" at bounding box center [380, 198] width 146 height 56
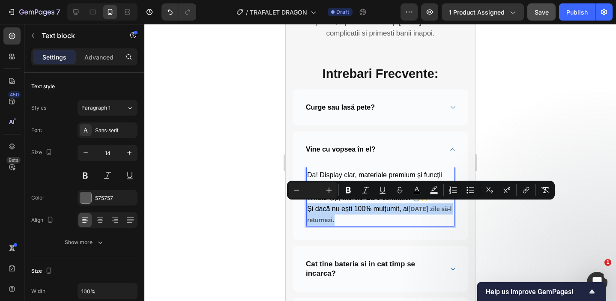
click at [364, 214] on p "Da! Display clar, materiale premium și funcții inteligente complete – sună, mes…" at bounding box center [380, 198] width 146 height 56
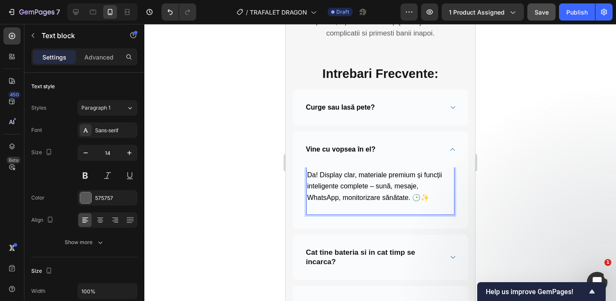
click at [364, 214] on div "Da! Display clar, materiale premium și funcții inteligente complete – sună, mes…" at bounding box center [380, 197] width 176 height 61
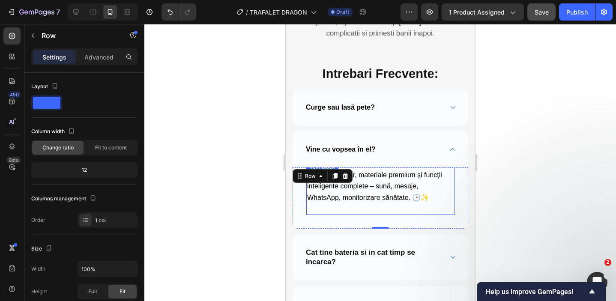
click at [356, 207] on p "Da! Display clar, materiale premium și funcții inteligente complete – sună, mes…" at bounding box center [380, 192] width 146 height 45
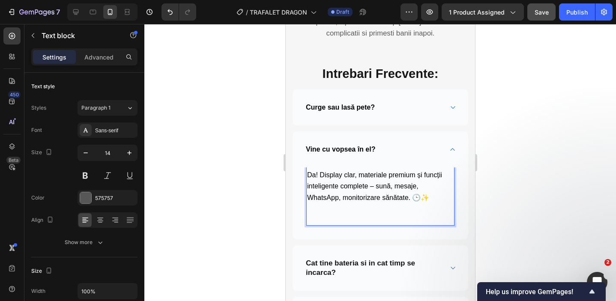
click at [356, 207] on p "Da! Display clar, materiale premium și funcții inteligente complete – sună, mes…" at bounding box center [380, 197] width 146 height 55
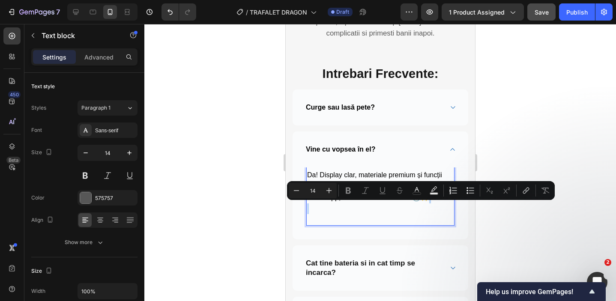
click at [356, 207] on p "Da! Display clar, materiale premium și funcții inteligente complete – sună, mes…" at bounding box center [380, 197] width 146 height 55
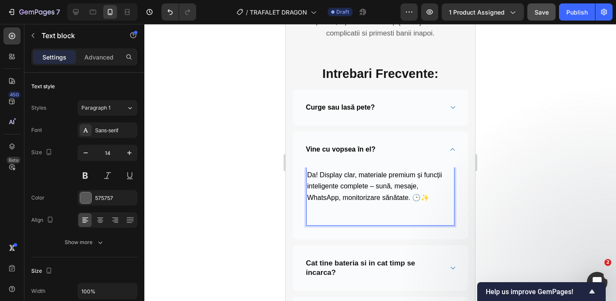
click at [357, 214] on p "Da! Display clar, materiale premium și funcții inteligente complete – sună, mes…" at bounding box center [380, 197] width 146 height 55
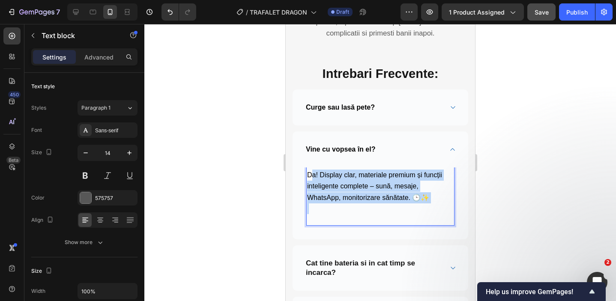
drag, startPoint x: 357, startPoint y: 214, endPoint x: 309, endPoint y: 174, distance: 62.3
click at [309, 174] on p "Da! Display clar, materiale premium și funcții inteligente complete – sună, mes…" at bounding box center [380, 197] width 146 height 55
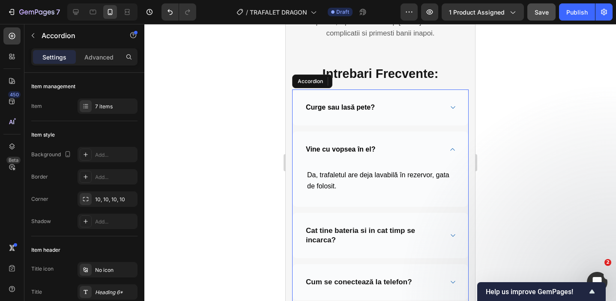
click at [454, 151] on icon at bounding box center [452, 149] width 6 height 7
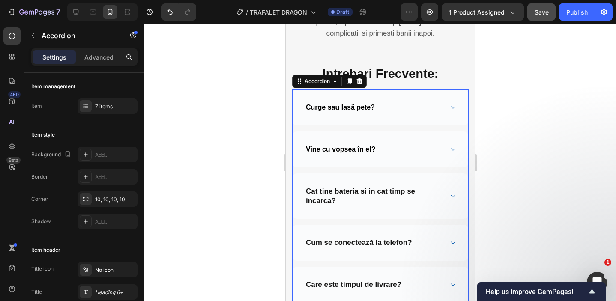
click at [450, 194] on icon at bounding box center [452, 196] width 6 height 7
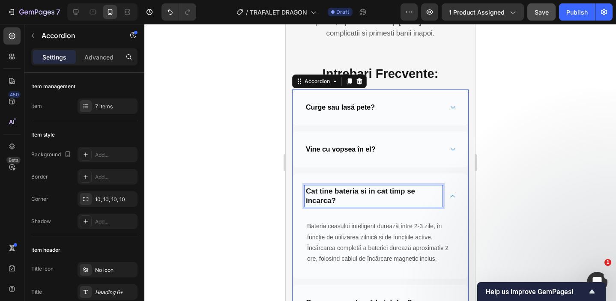
click at [398, 199] on p "Cat tine bateria si in cat timp se incarca?" at bounding box center [372, 196] width 135 height 19
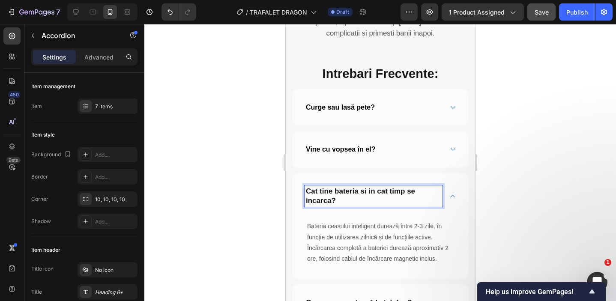
click at [392, 200] on p "Cat tine bateria si in cat timp se incarca?" at bounding box center [372, 196] width 135 height 19
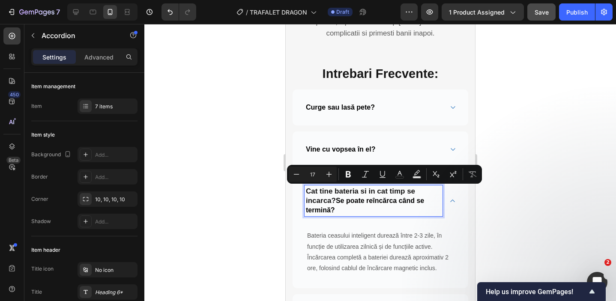
drag, startPoint x: 338, startPoint y: 201, endPoint x: 297, endPoint y: 186, distance: 43.6
click at [297, 186] on div "Cat tine bateria si in cat timp se incarca? Se poate reîncărca când se termină?" at bounding box center [380, 200] width 176 height 55
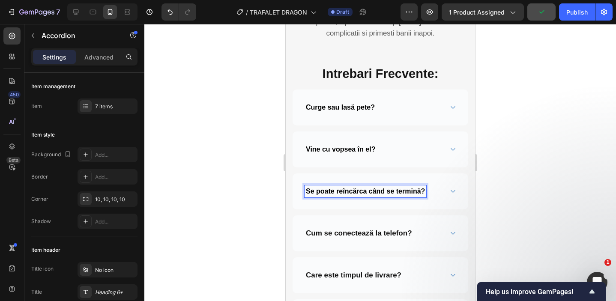
click at [456, 192] on div "Se poate reîncărca când se termină?" at bounding box center [380, 191] width 176 height 36
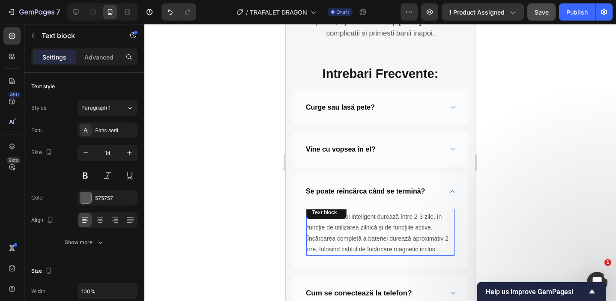
click at [405, 231] on p "Bateria ceasului inteligent durează între 2-3 zile, în funcție de utilizarea zi…" at bounding box center [380, 232] width 146 height 43
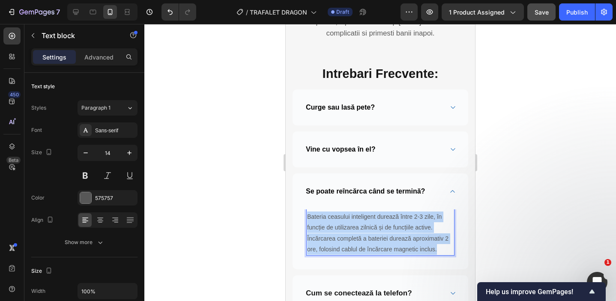
click at [405, 231] on p "Bateria ceasului inteligent durează între 2-3 zile, în funcție de utilizarea zi…" at bounding box center [380, 232] width 146 height 43
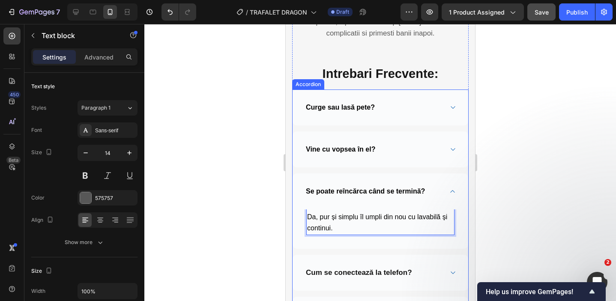
click at [454, 190] on icon at bounding box center [452, 191] width 6 height 7
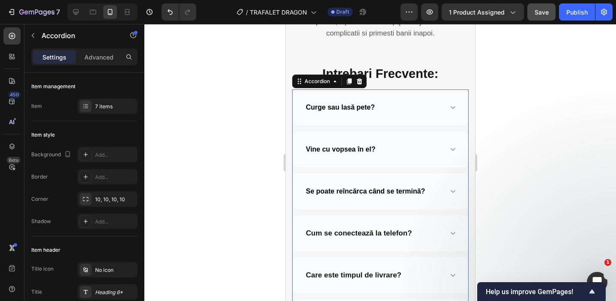
click at [449, 231] on icon at bounding box center [452, 233] width 6 height 7
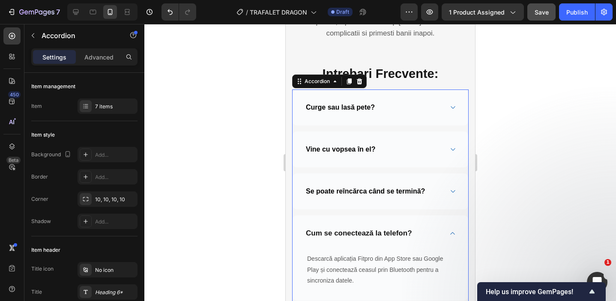
click at [415, 234] on div "Cum se conectează la telefon?" at bounding box center [373, 233] width 138 height 12
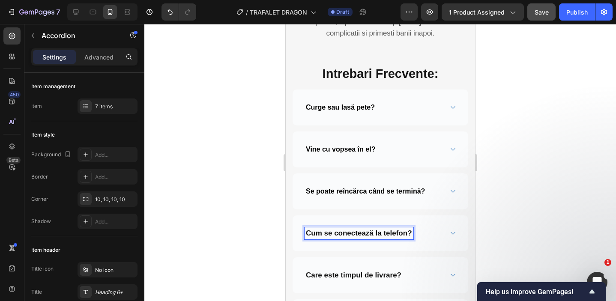
click at [411, 234] on p "Cum se conectează la telefon?" at bounding box center [358, 233] width 106 height 9
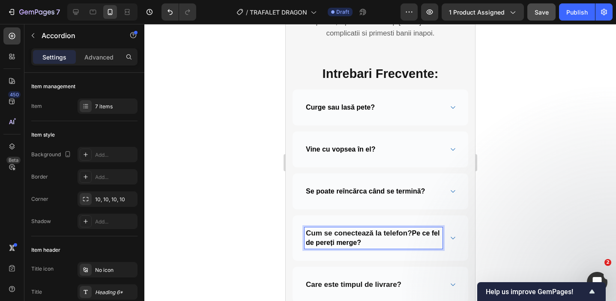
click at [411, 236] on span "Pe ce fel de pereți merge?" at bounding box center [372, 237] width 134 height 17
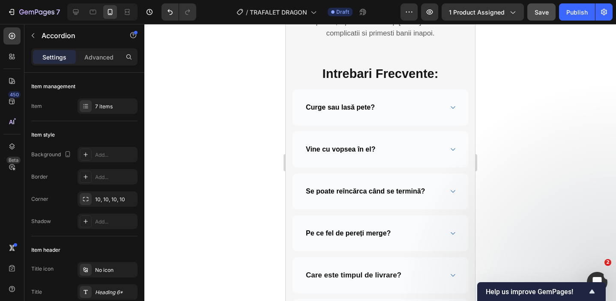
click at [451, 232] on icon at bounding box center [452, 233] width 6 height 7
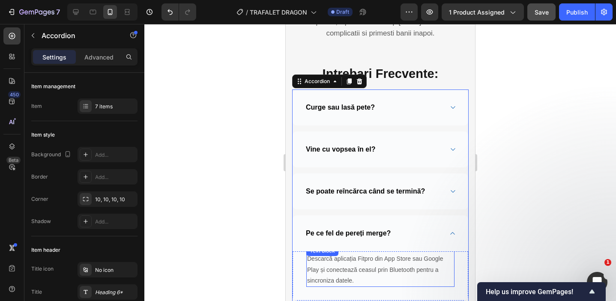
click at [389, 268] on p "Descarcă aplicația Fitpro din App Store sau Google Play și conectează ceasul pr…" at bounding box center [380, 269] width 146 height 33
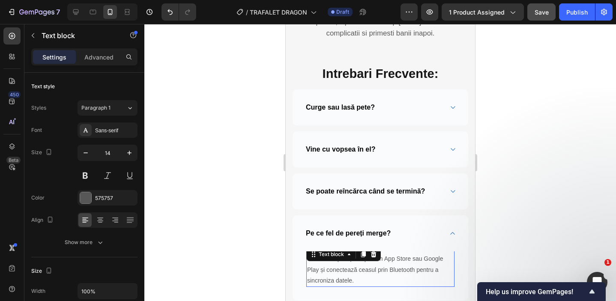
click at [389, 268] on p "Descarcă aplicația Fitpro din App Store sau Google Play și conectează ceasul pr…" at bounding box center [380, 269] width 146 height 33
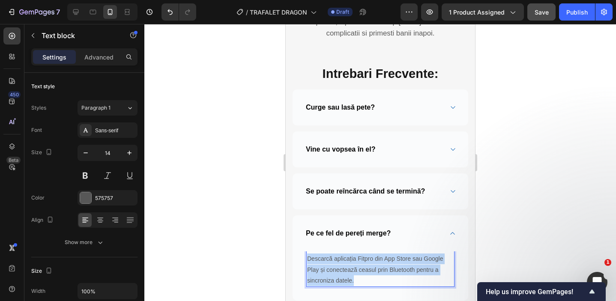
click at [389, 268] on p "Descarcă aplicația Fitpro din App Store sau Google Play și conectează ceasul pr…" at bounding box center [380, 269] width 146 height 33
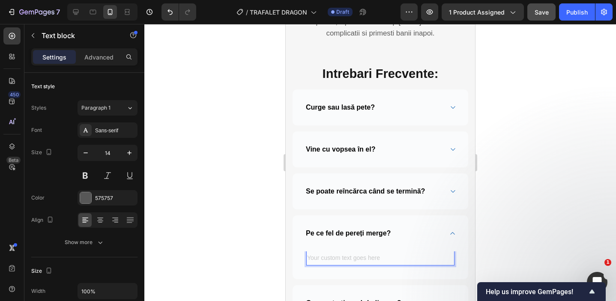
click at [352, 259] on div "Rich Text Editor. Editing area: main" at bounding box center [380, 259] width 148 height 12
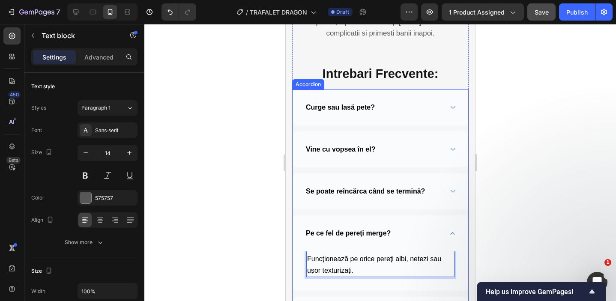
click at [456, 233] on div "Pe ce fel de pereți merge?" at bounding box center [380, 233] width 176 height 36
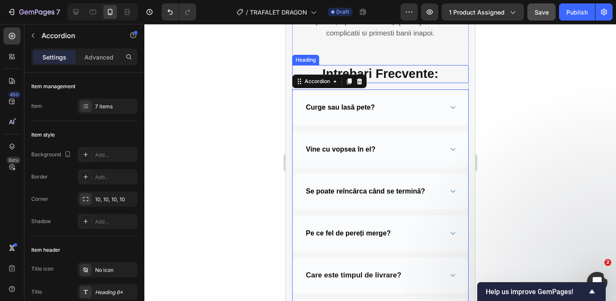
click at [459, 82] on h2 "Intrebari Frecvente:" at bounding box center [380, 74] width 176 height 18
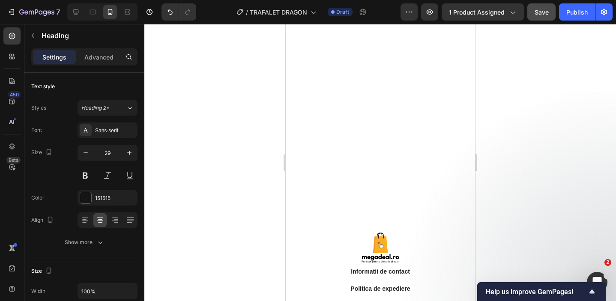
scroll to position [2162, 0]
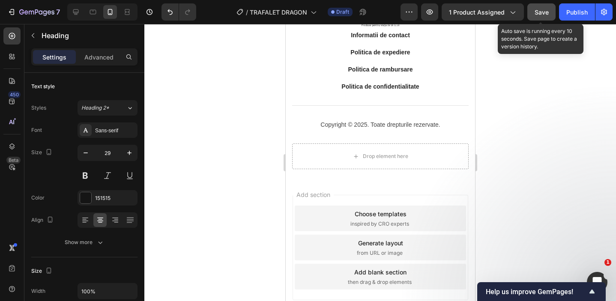
click at [539, 13] on span "Save" at bounding box center [541, 12] width 14 height 7
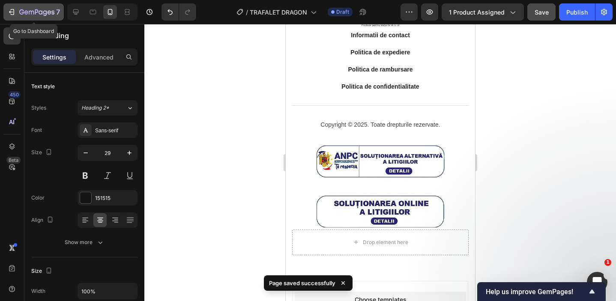
click at [42, 12] on icon "button" at bounding box center [41, 12] width 4 height 4
